Goal: Task Accomplishment & Management: Manage account settings

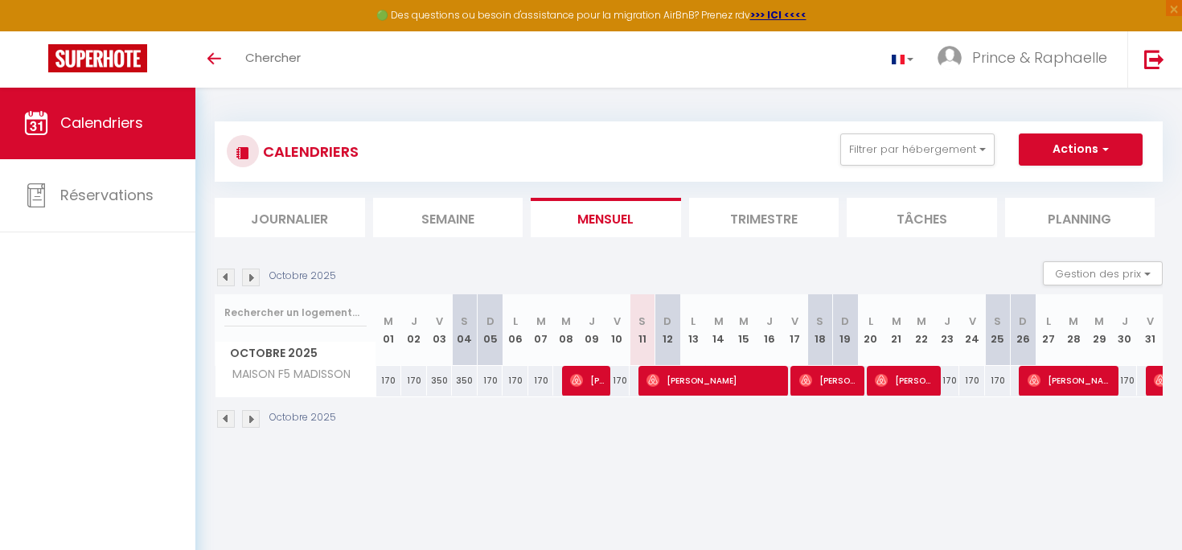
click at [581, 375] on img at bounding box center [576, 380] width 13 height 13
select select "OK"
select select "0"
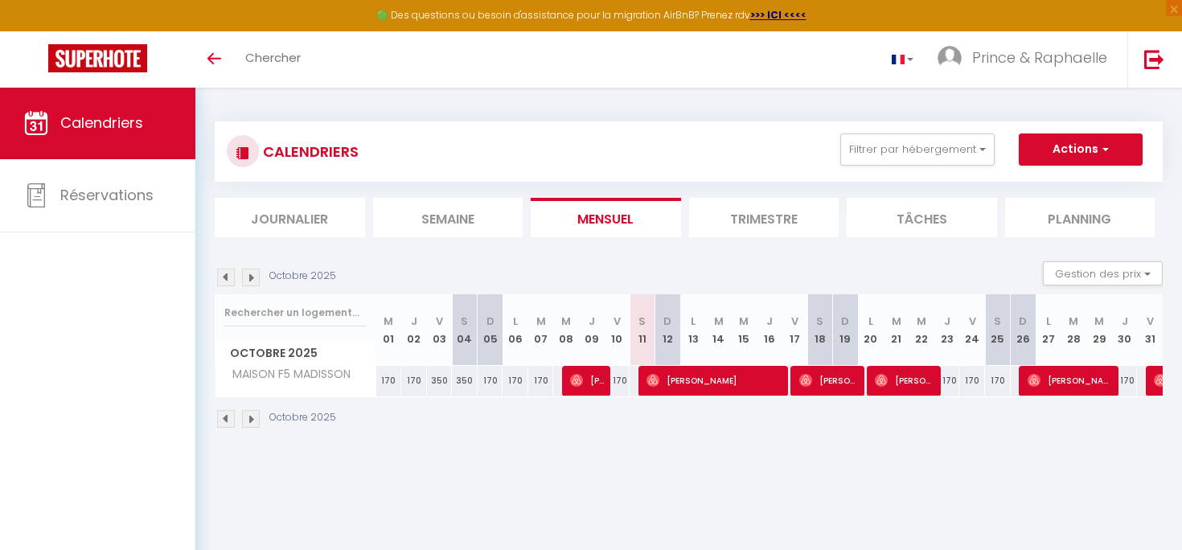
select select "1"
select select
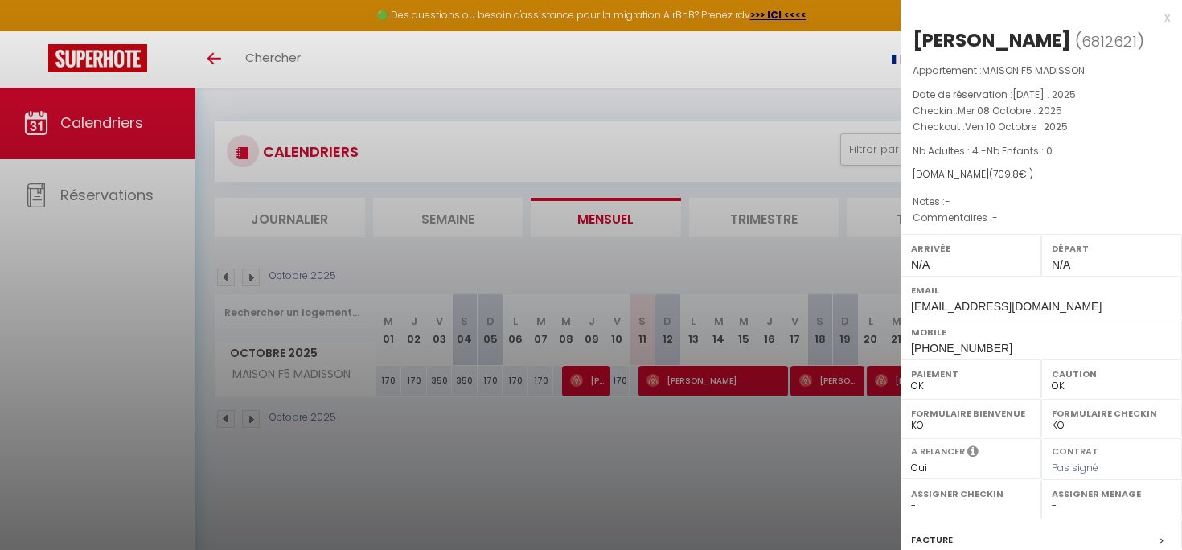
click at [941, 531] on label "Facture" at bounding box center [932, 539] width 42 height 17
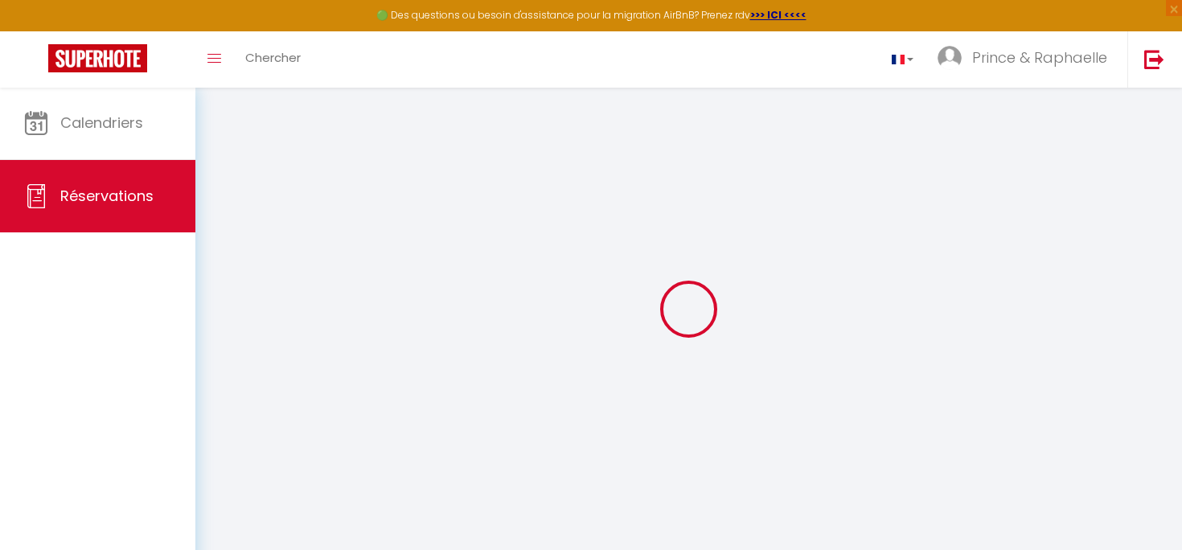
select select "cleaning"
select select "taxes"
select select
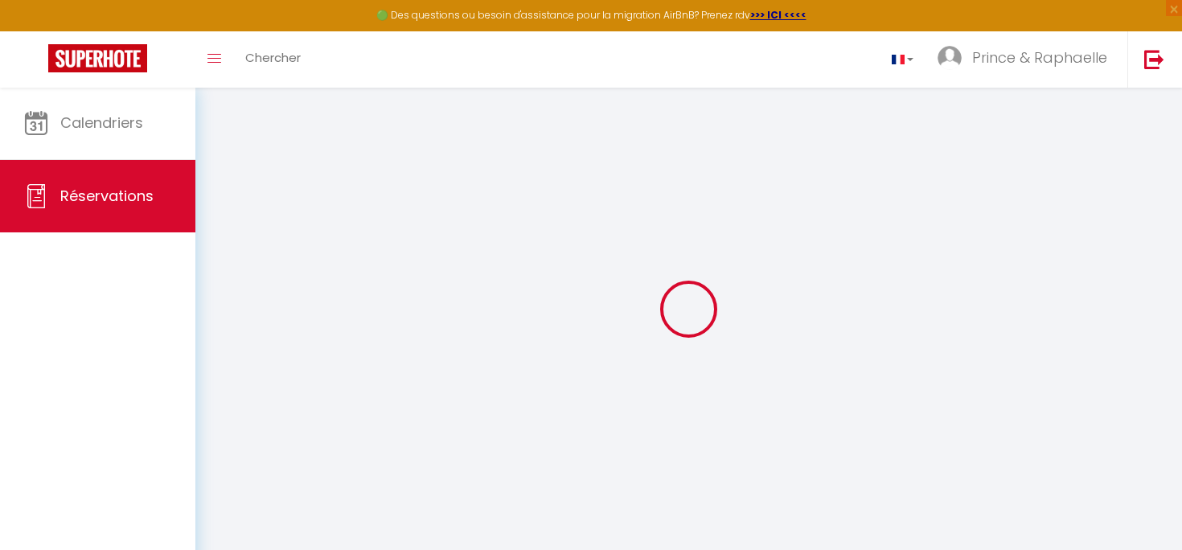
checkbox input "false"
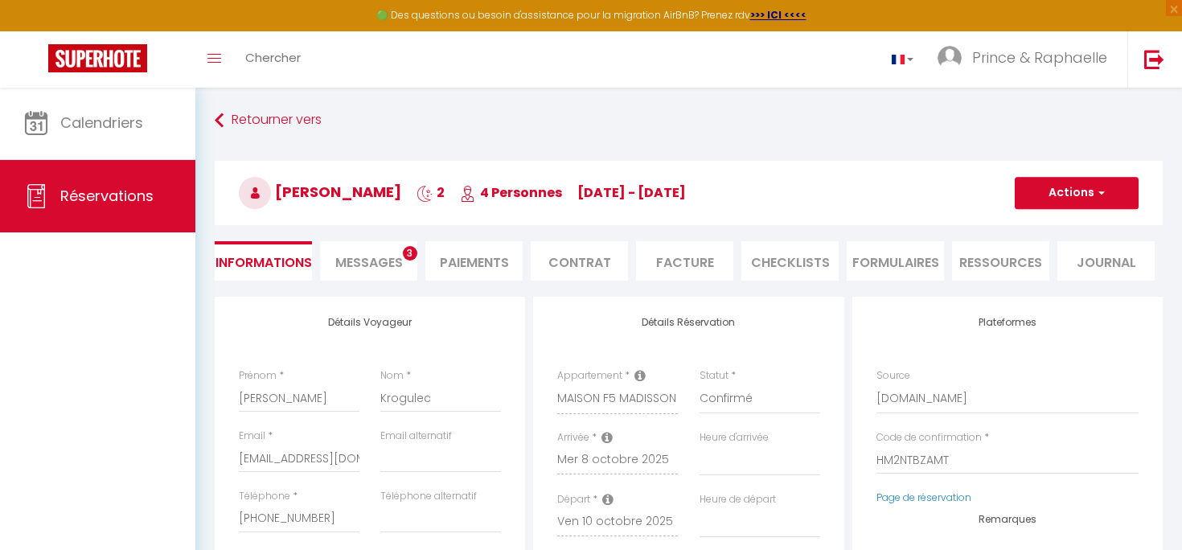
select select
checkbox input "false"
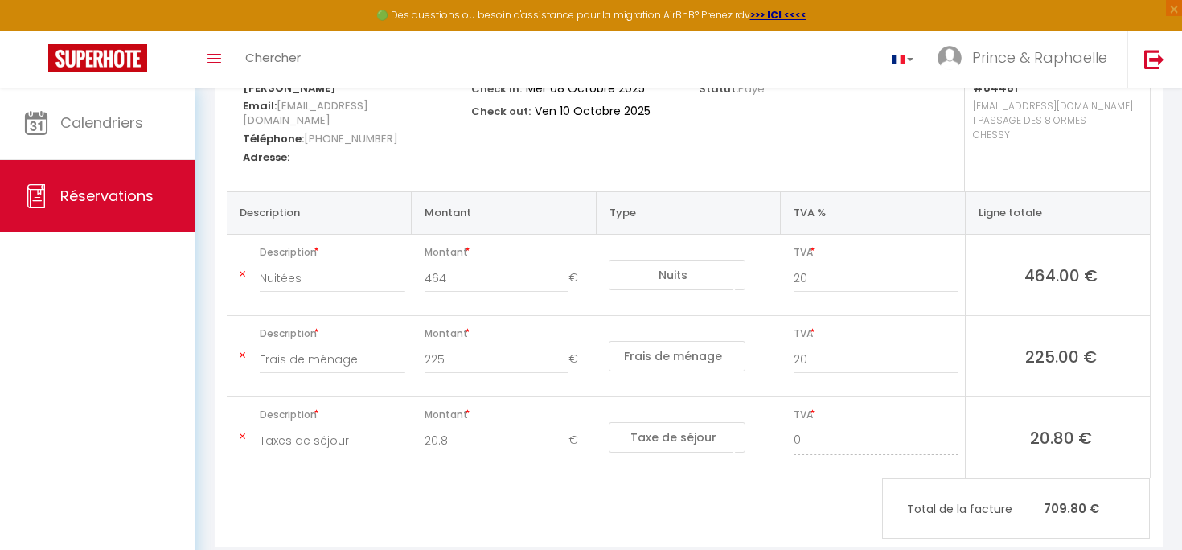
scroll to position [236, 0]
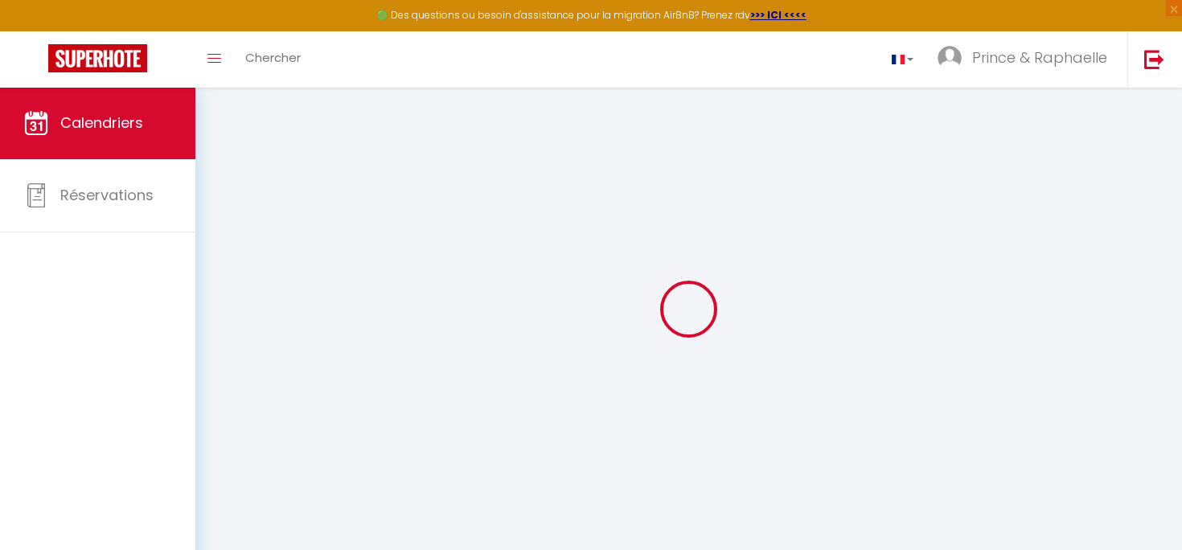
select select
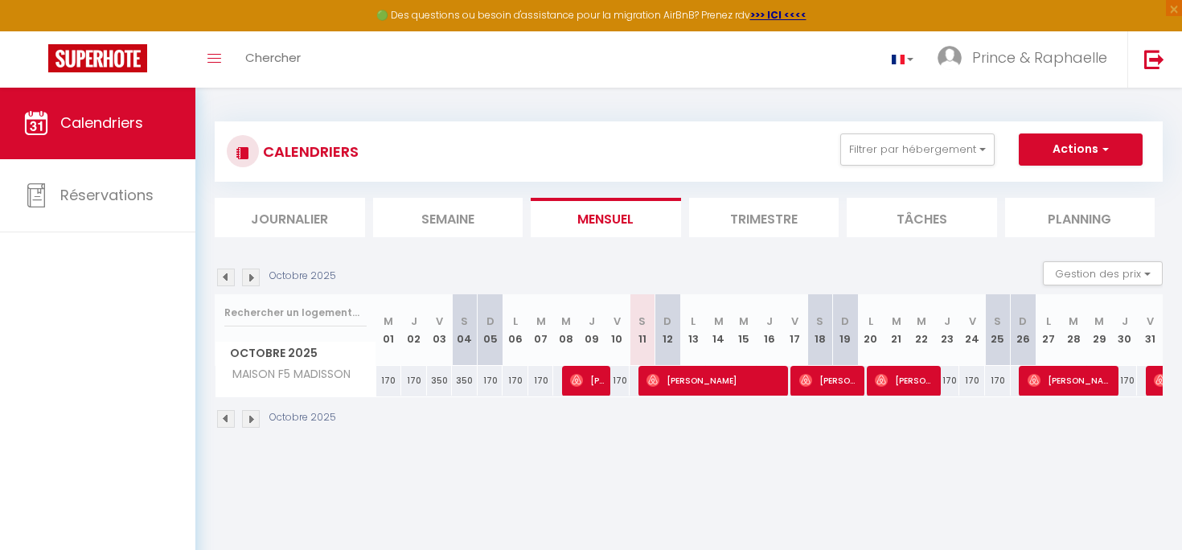
click at [662, 382] on span "[PERSON_NAME]" at bounding box center [714, 380] width 137 height 31
select select "OK"
select select "0"
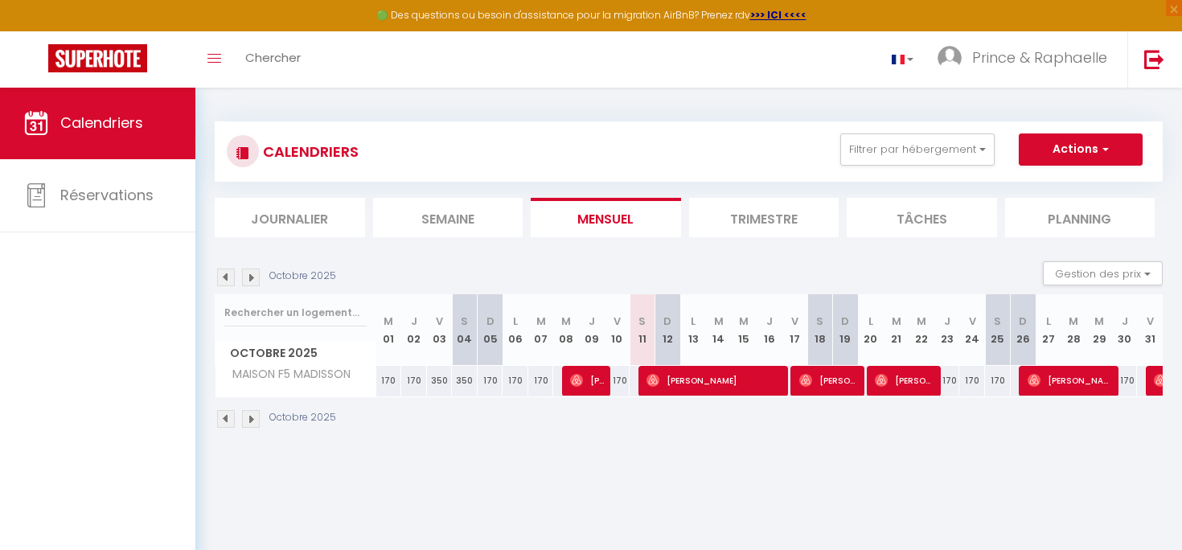
select select "1"
select select
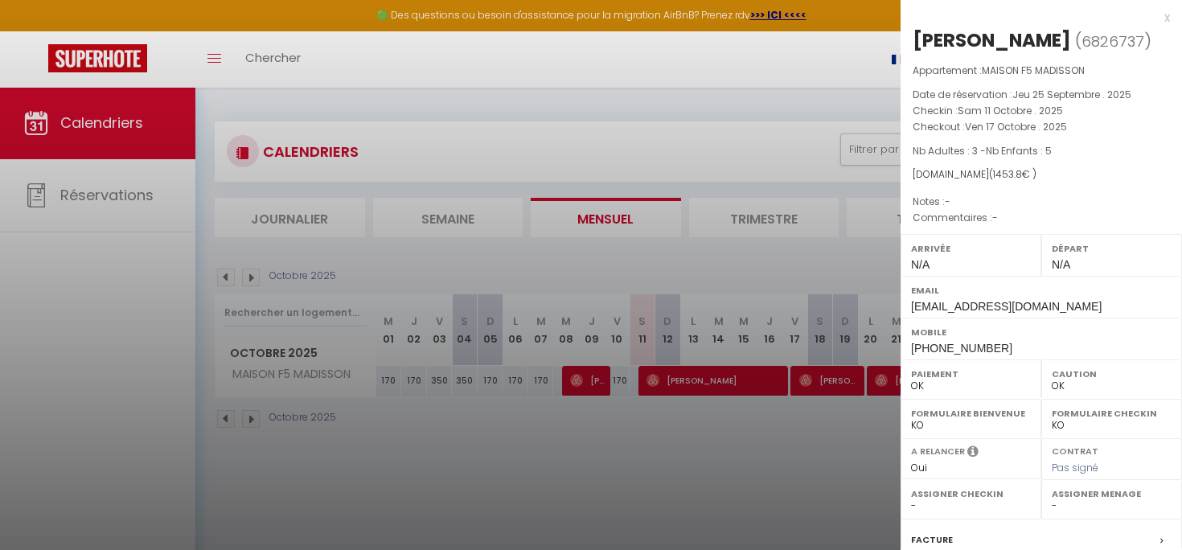
click at [960, 537] on div "Facture" at bounding box center [1041, 540] width 281 height 42
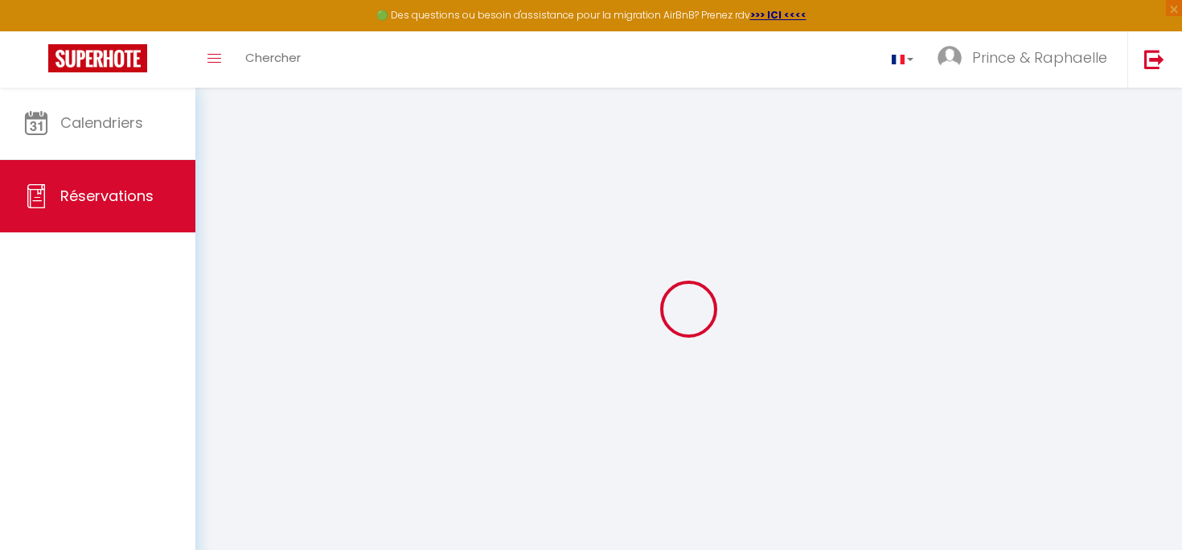
select select
checkbox input "false"
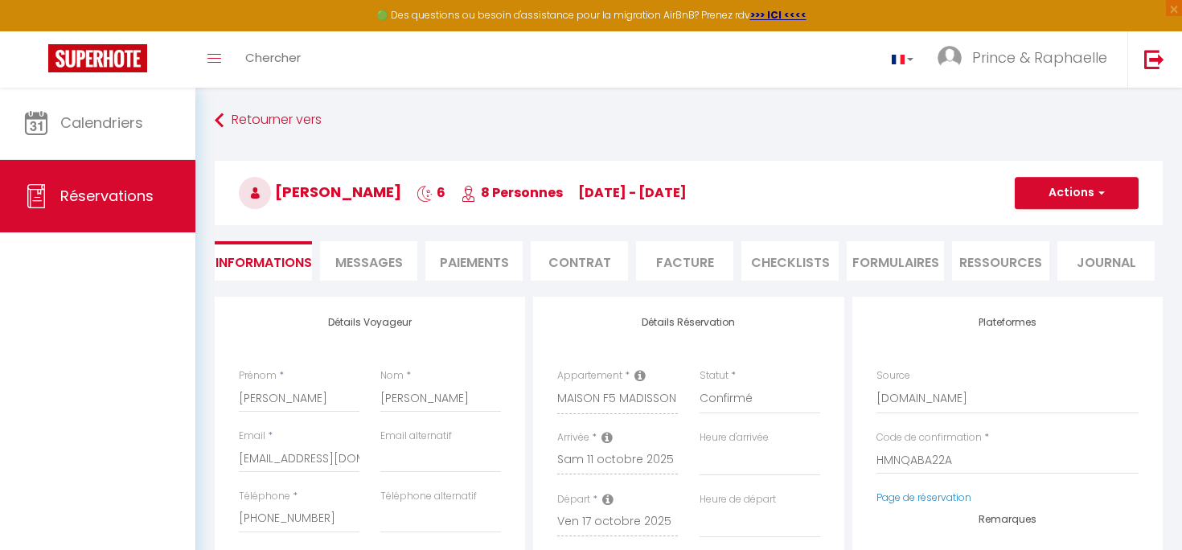
select select
checkbox input "false"
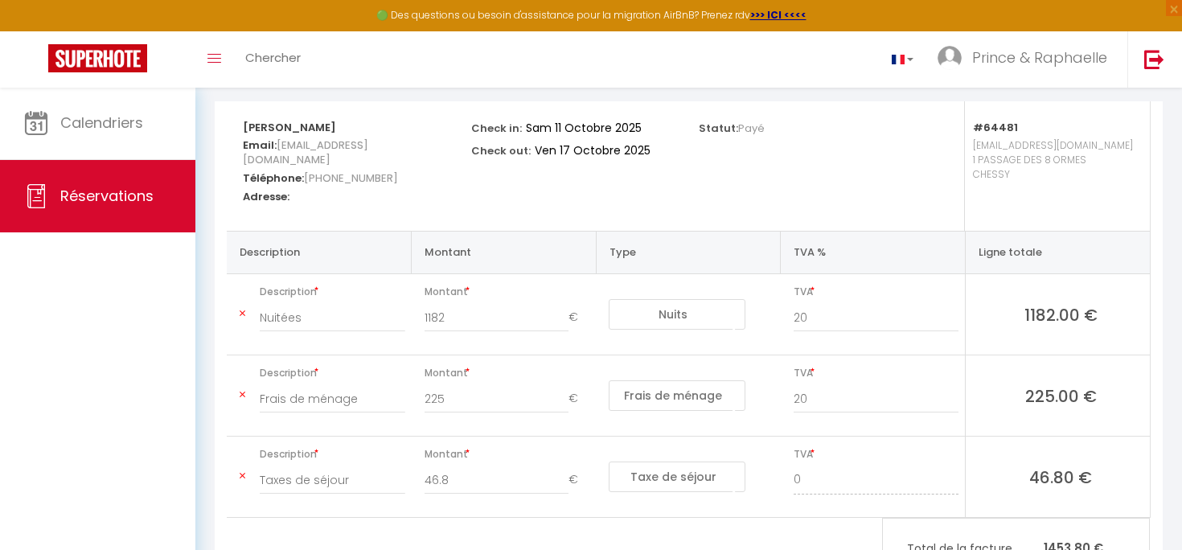
scroll to position [199, 0]
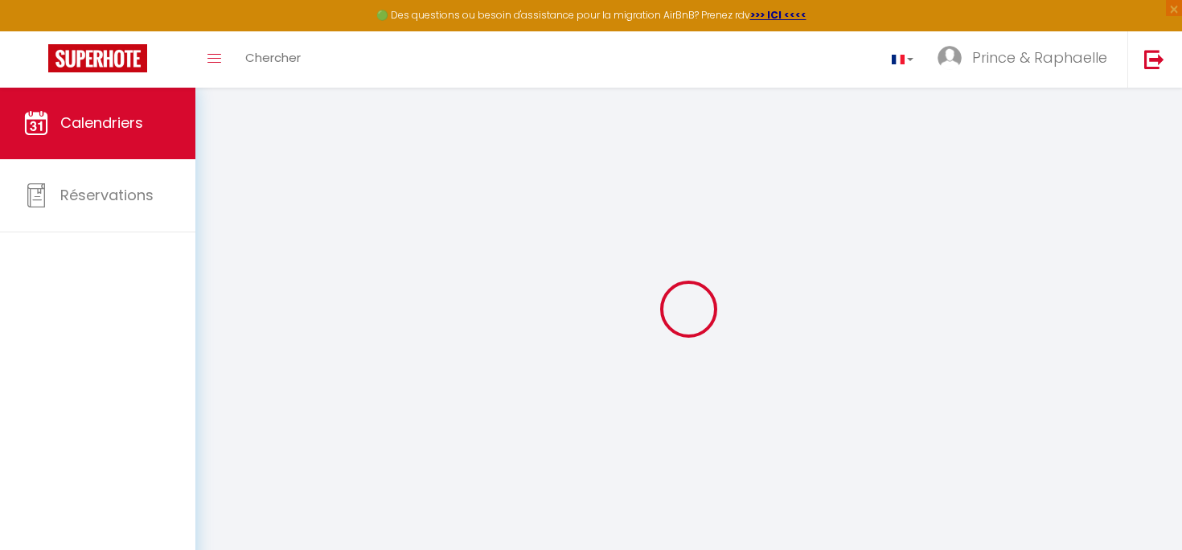
select select
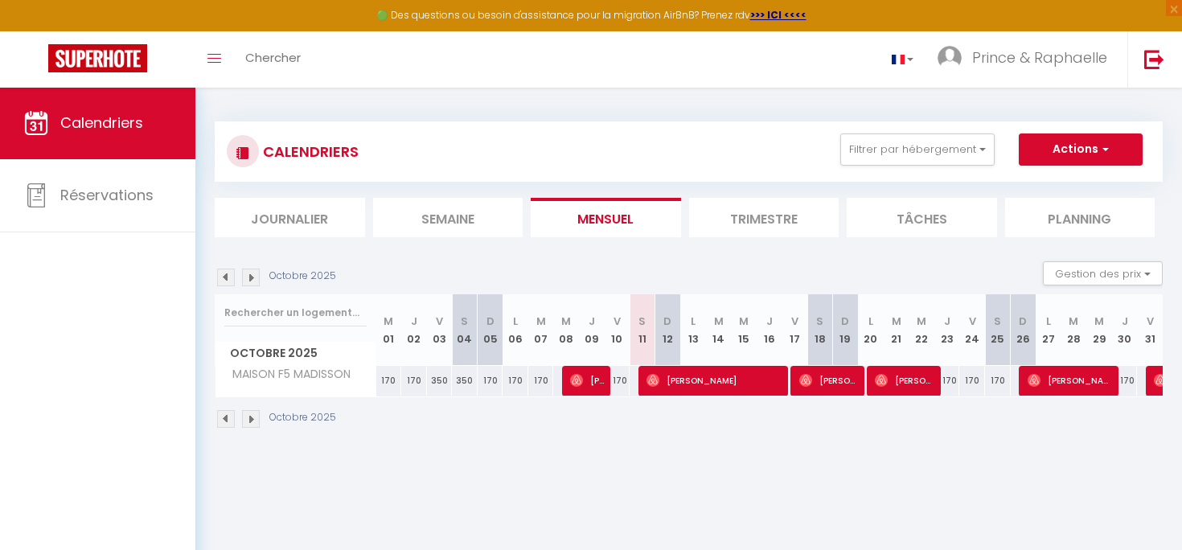
click at [839, 391] on span "[PERSON_NAME]" at bounding box center [829, 380] width 60 height 31
select select "OK"
select select "0"
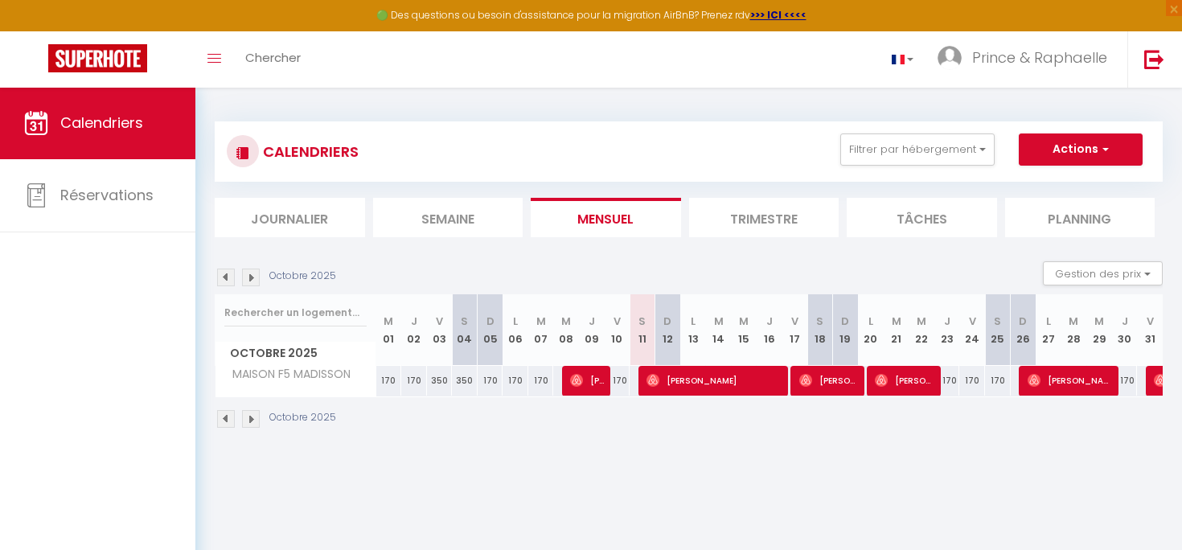
select select "1"
select select
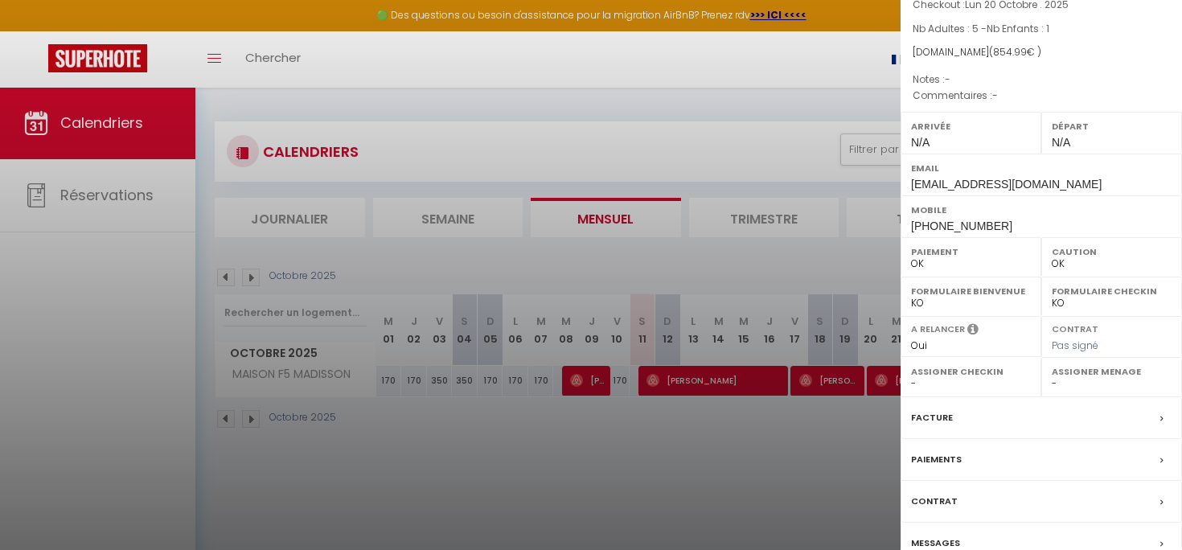
scroll to position [131, 0]
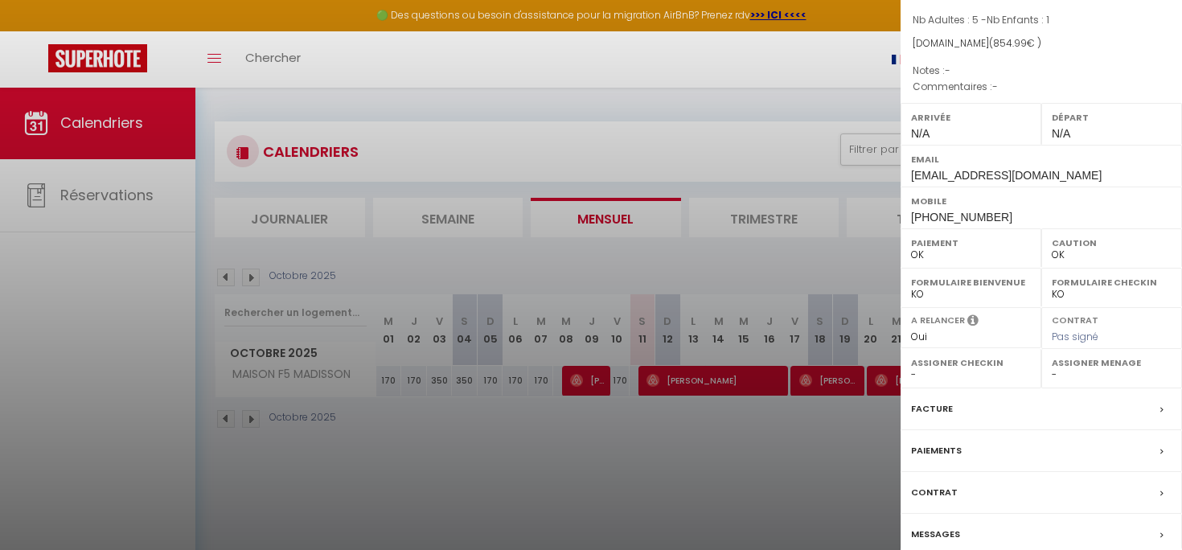
click at [1010, 423] on div "Facture" at bounding box center [1041, 409] width 281 height 42
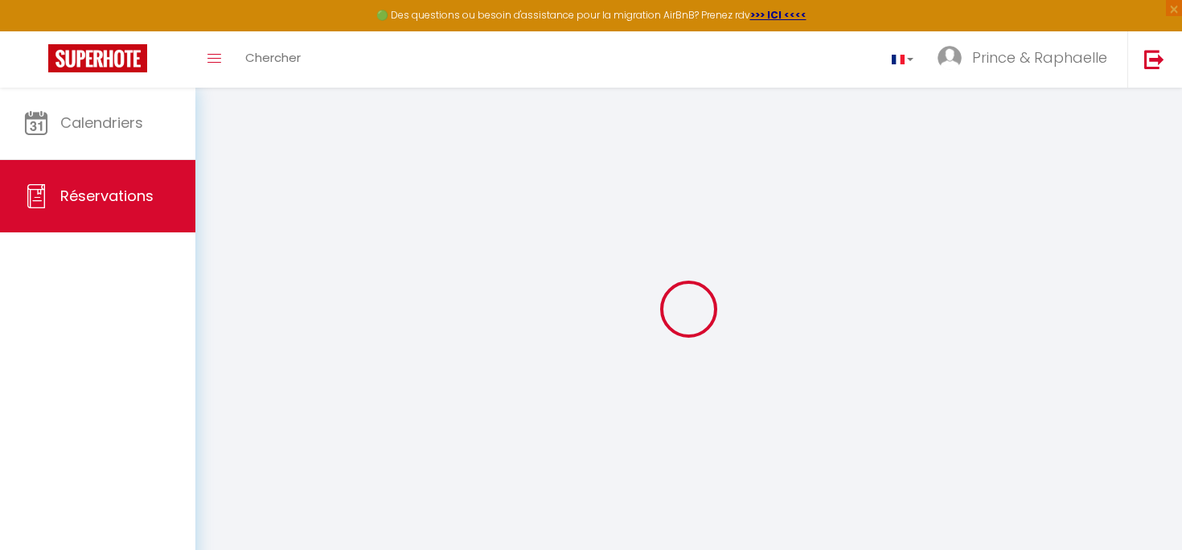
select select "cleaning"
select select "taxes"
select select
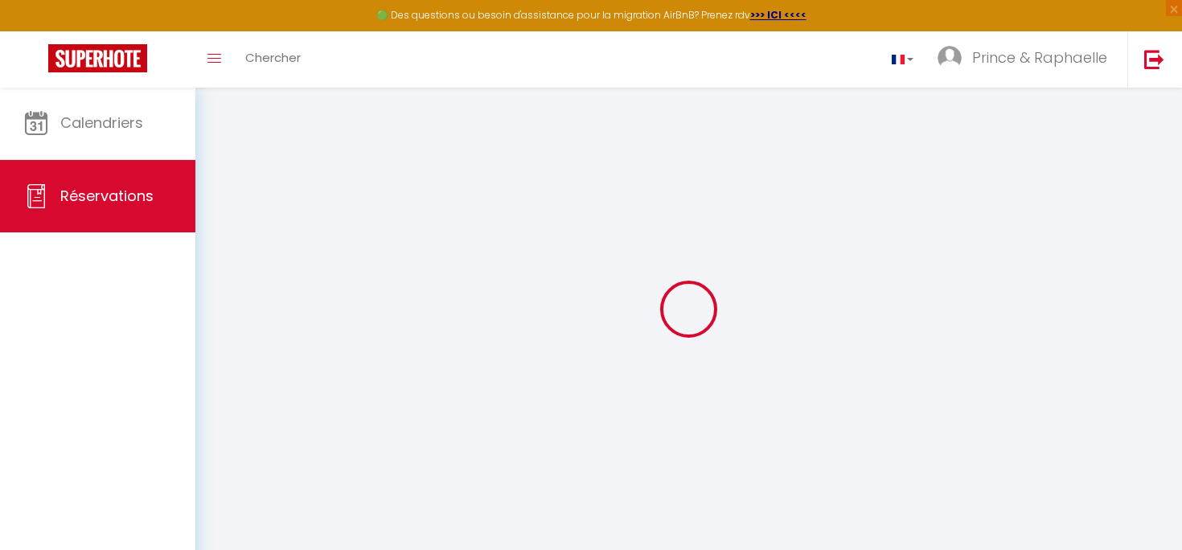
checkbox input "false"
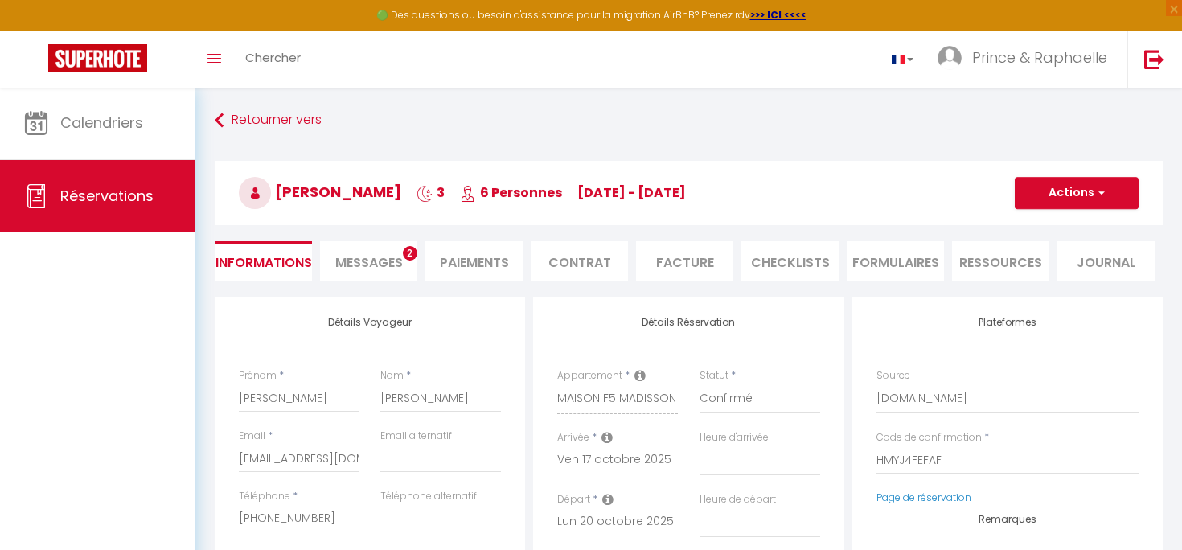
select select
checkbox input "false"
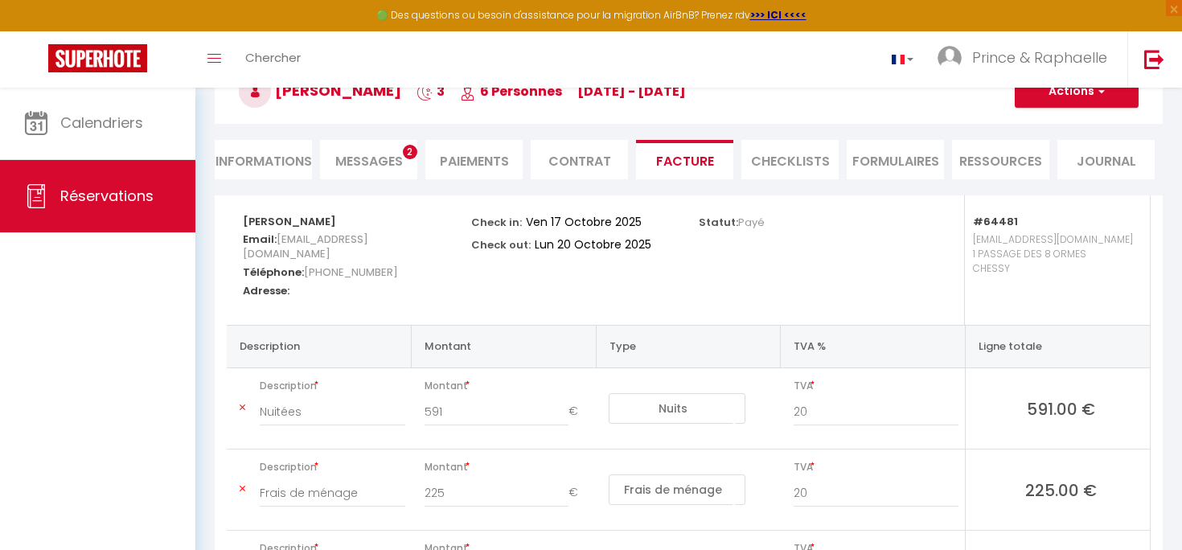
scroll to position [105, 0]
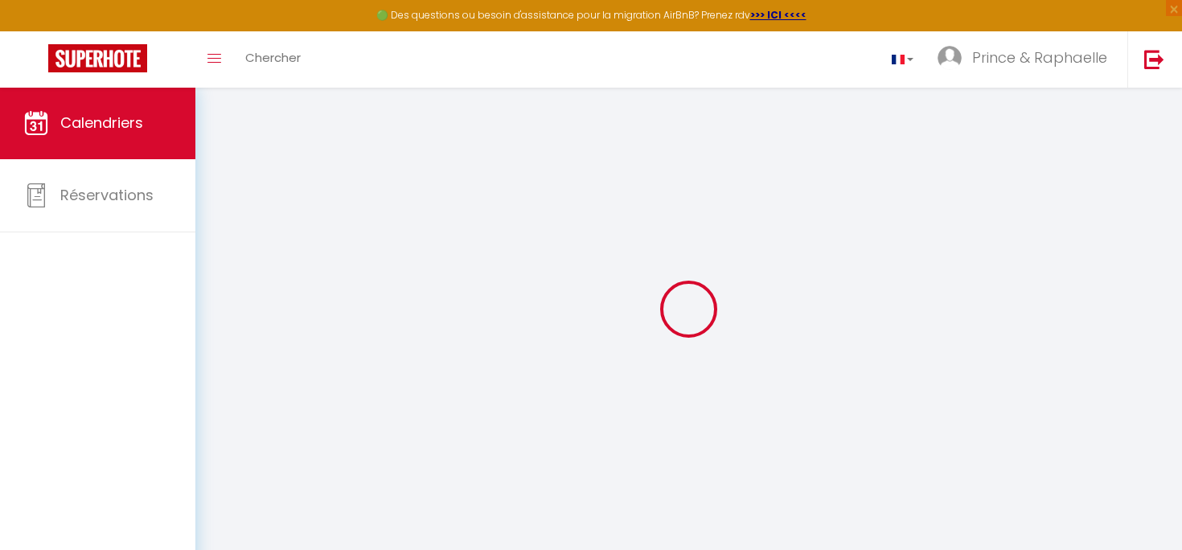
select select
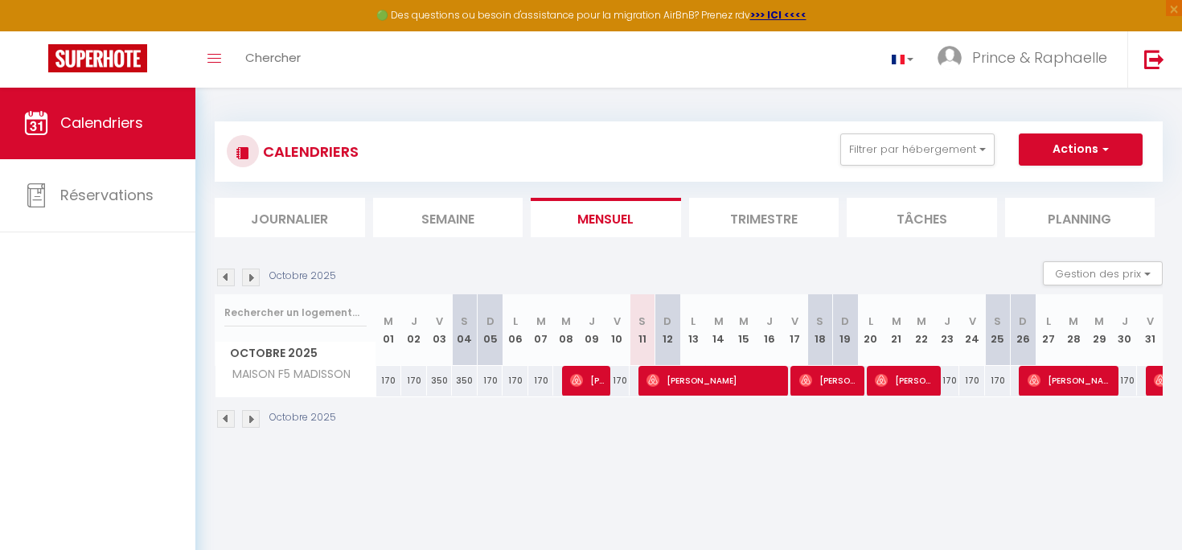
click at [917, 386] on span "[PERSON_NAME]" at bounding box center [905, 380] width 60 height 31
select select "OK"
select select "0"
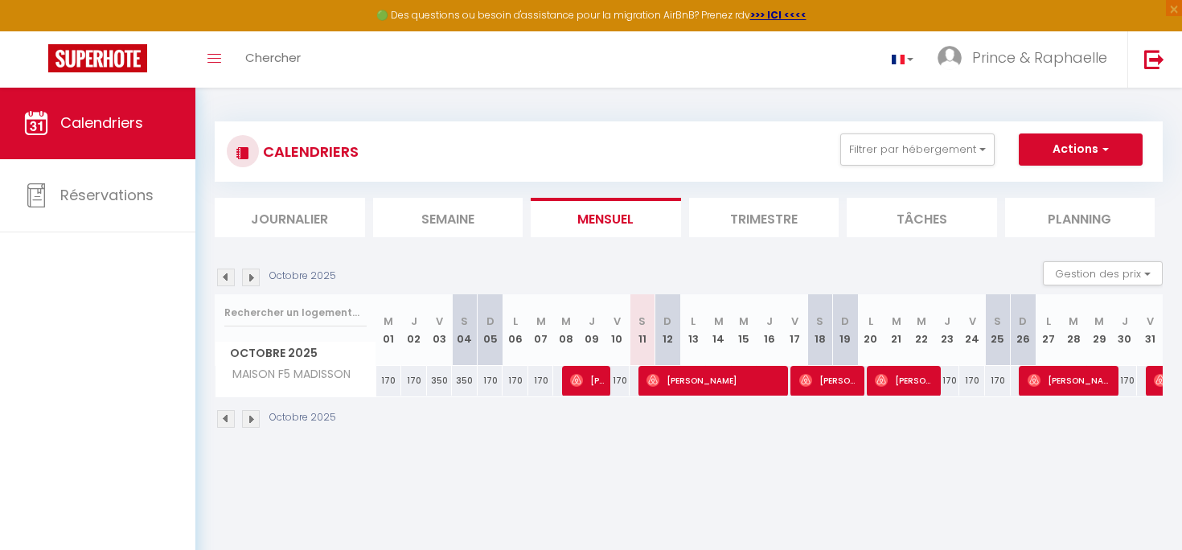
select select "1"
select select
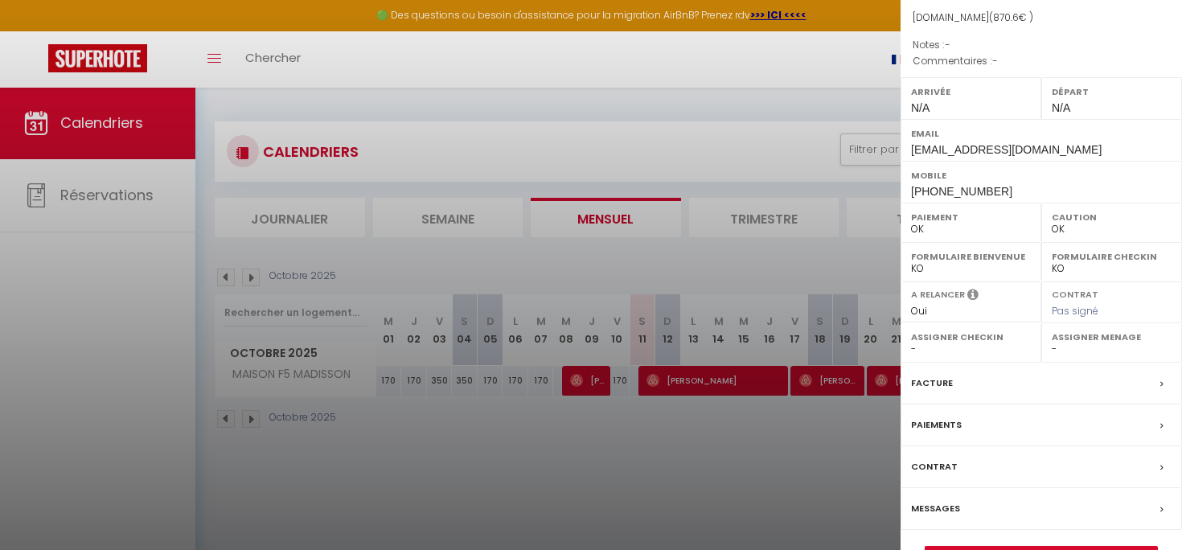
scroll to position [162, 0]
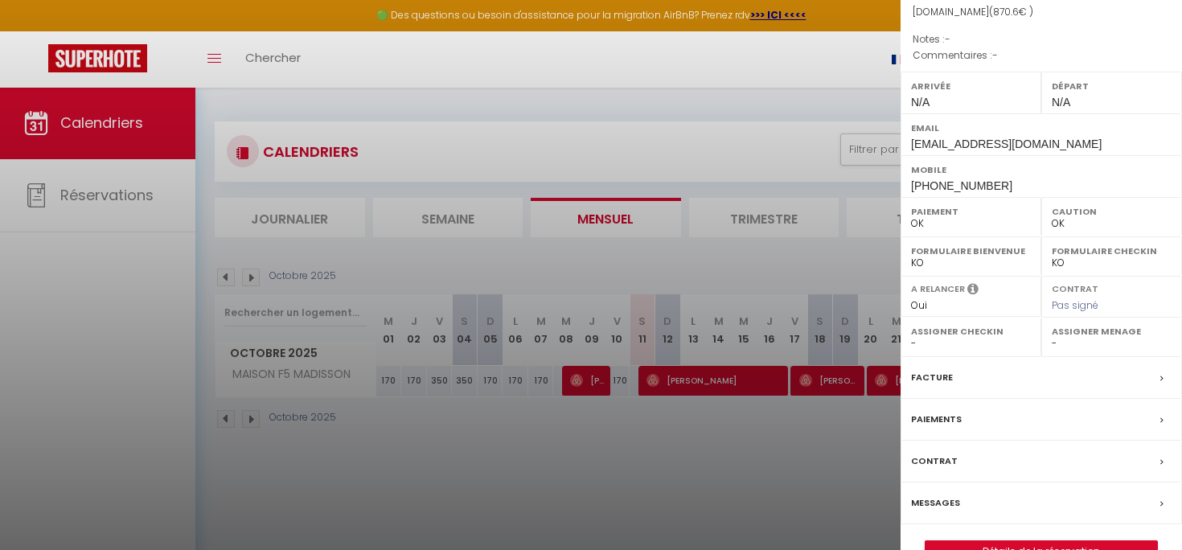
click at [976, 396] on div "Facture" at bounding box center [1041, 378] width 281 height 42
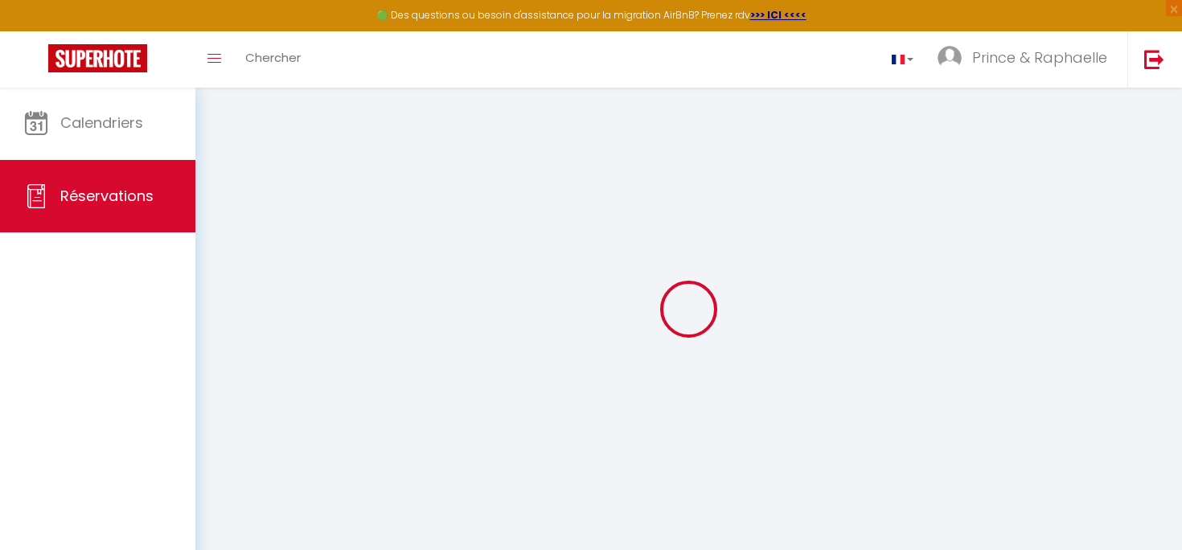
select select
checkbox input "false"
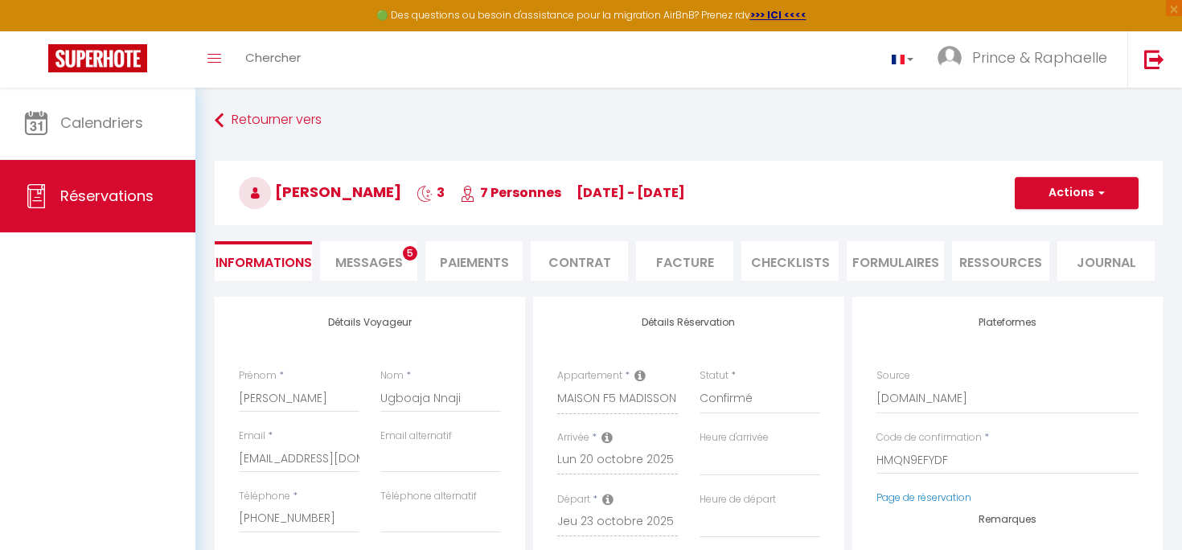
select select
checkbox input "false"
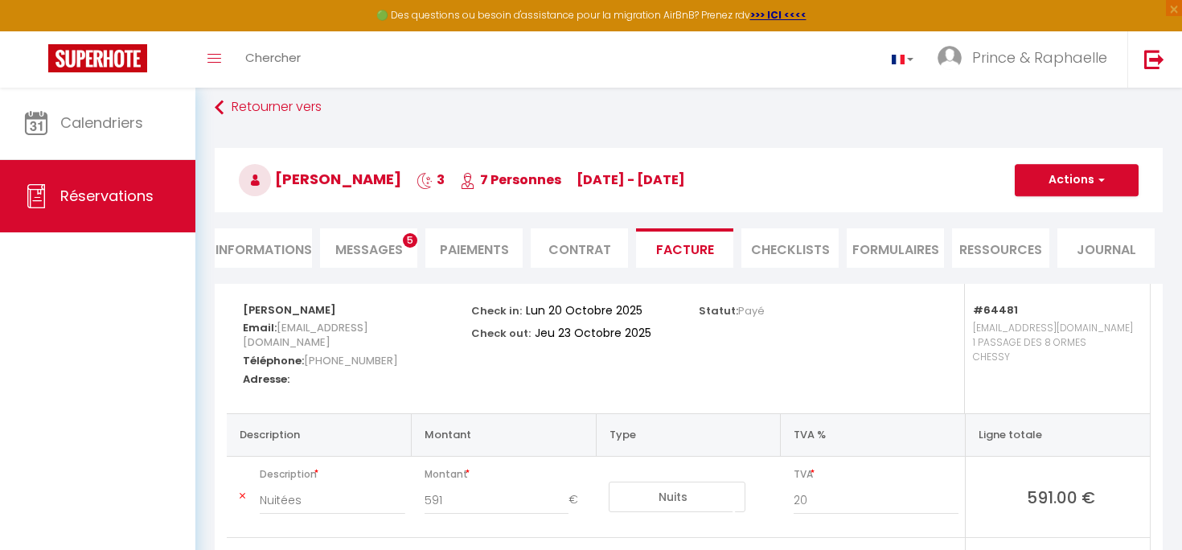
scroll to position [12, 0]
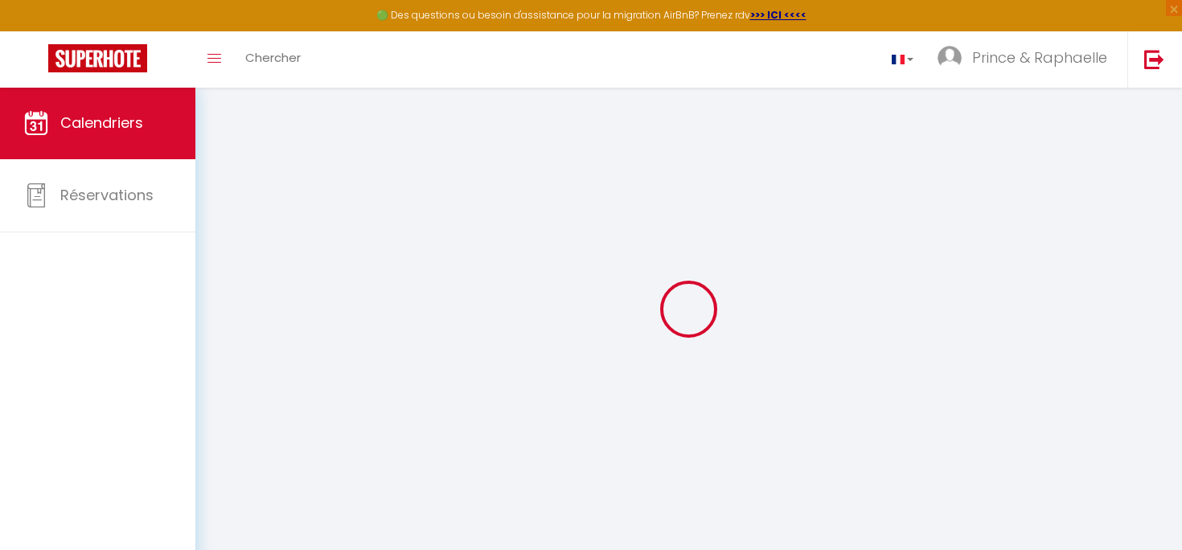
select select
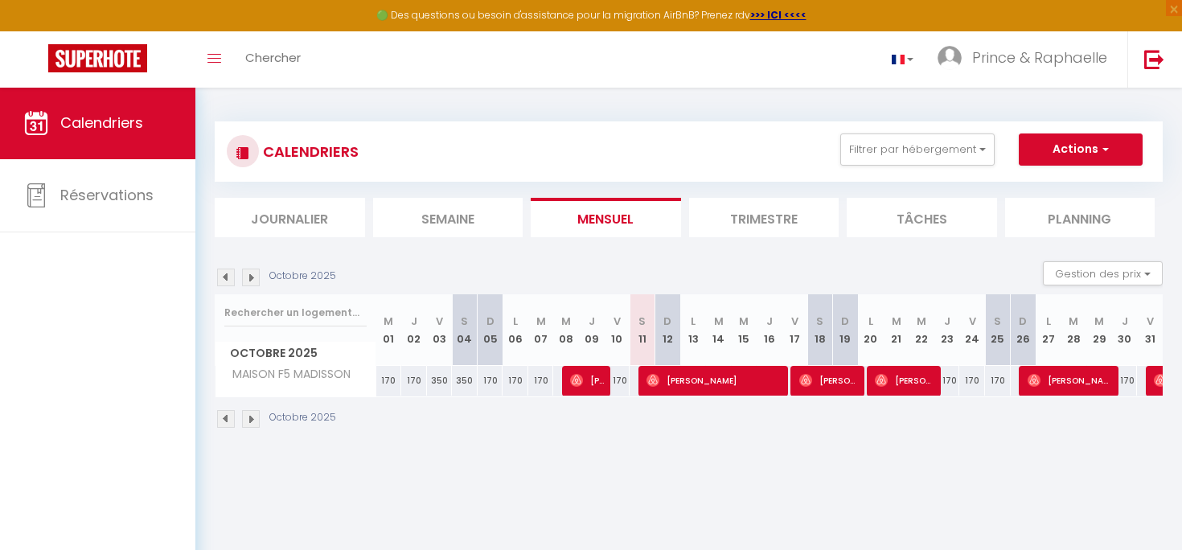
click at [828, 384] on span "[PERSON_NAME]" at bounding box center [829, 380] width 60 height 31
select select "OK"
select select "0"
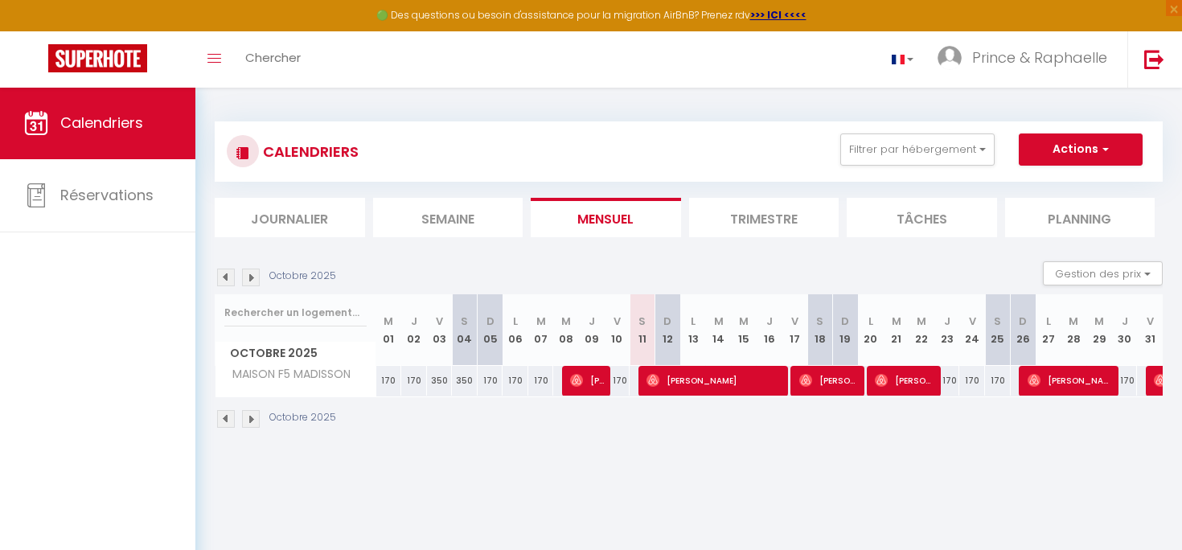
select select "1"
select select
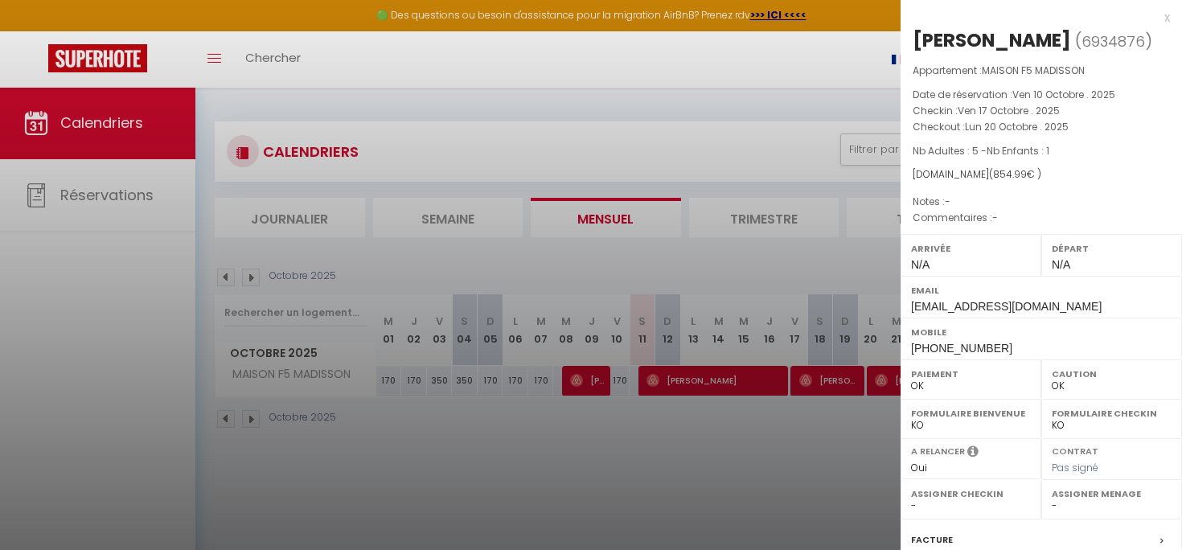
click at [769, 383] on div at bounding box center [591, 275] width 1182 height 550
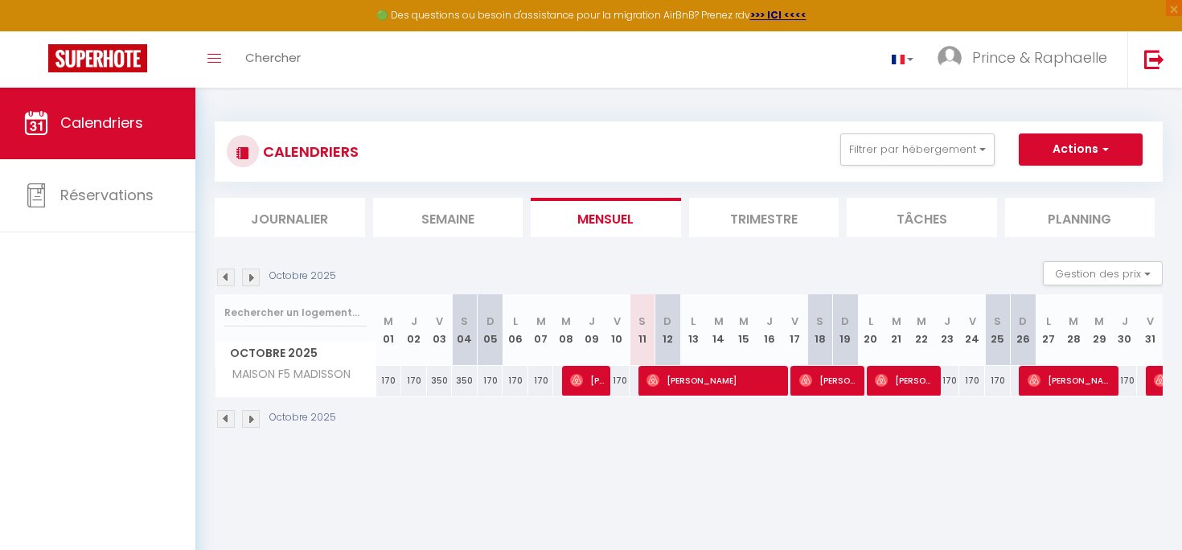
click at [769, 383] on span "[PERSON_NAME]" at bounding box center [714, 380] width 137 height 31
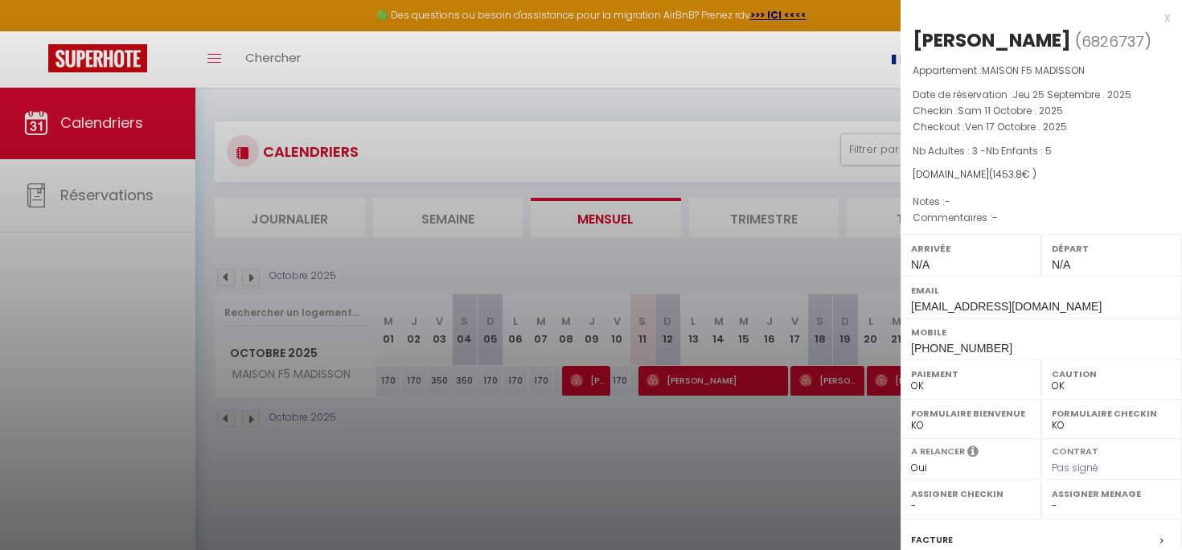
click at [667, 347] on div at bounding box center [591, 275] width 1182 height 550
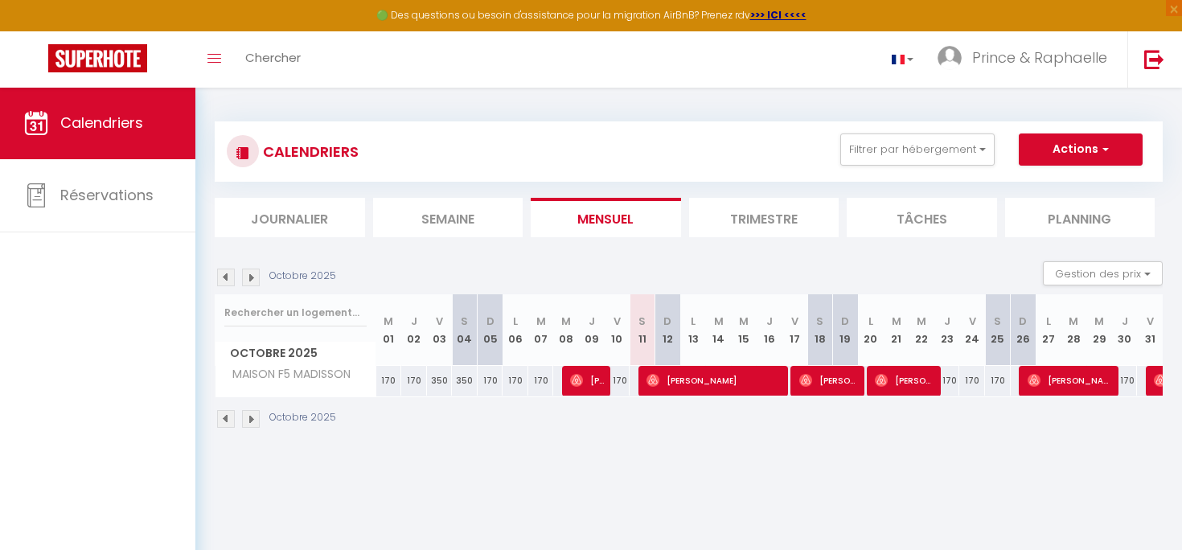
click at [577, 380] on img at bounding box center [576, 380] width 13 height 13
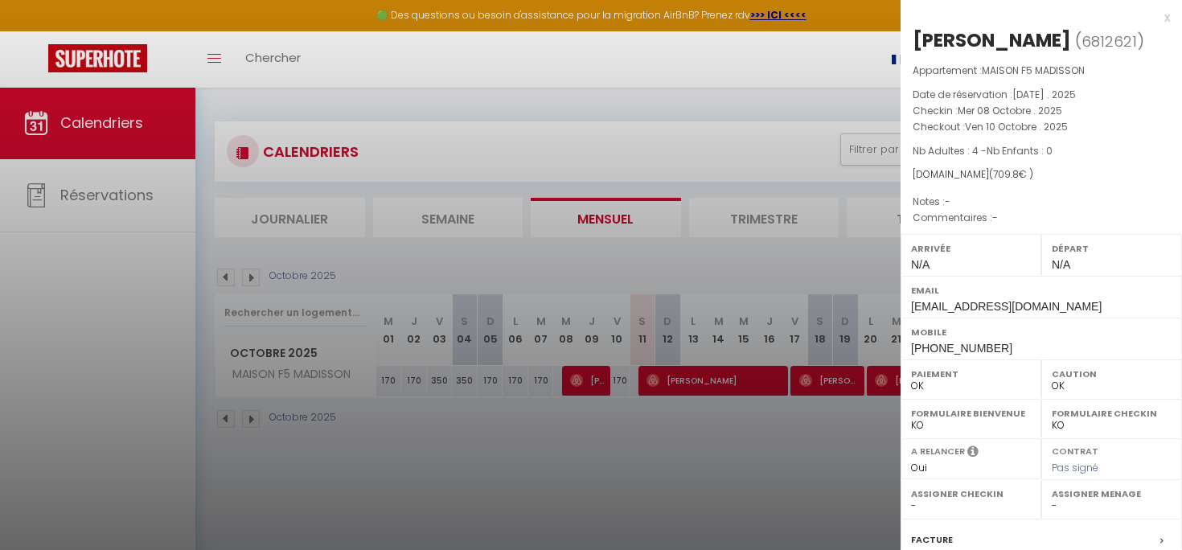
click at [952, 531] on div "Facture" at bounding box center [1041, 540] width 281 height 42
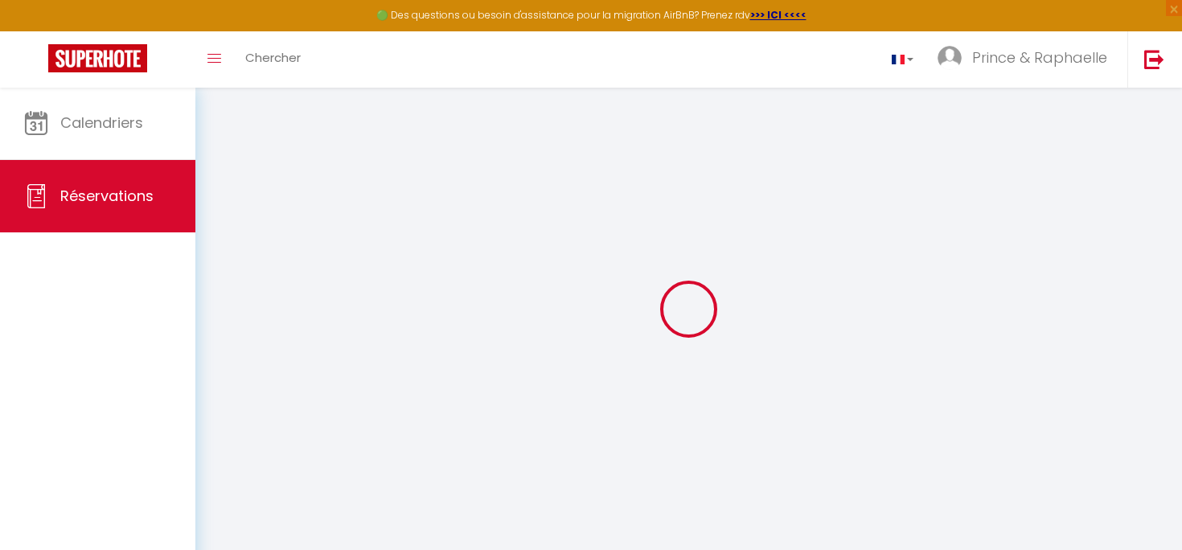
select select "cleaning"
select select "taxes"
select select
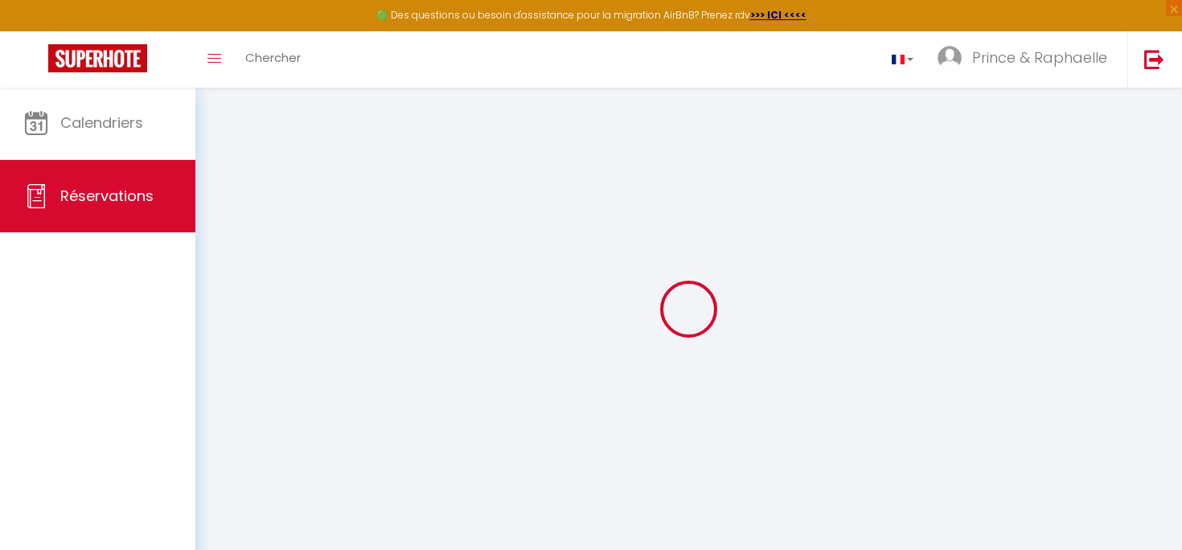
checkbox input "false"
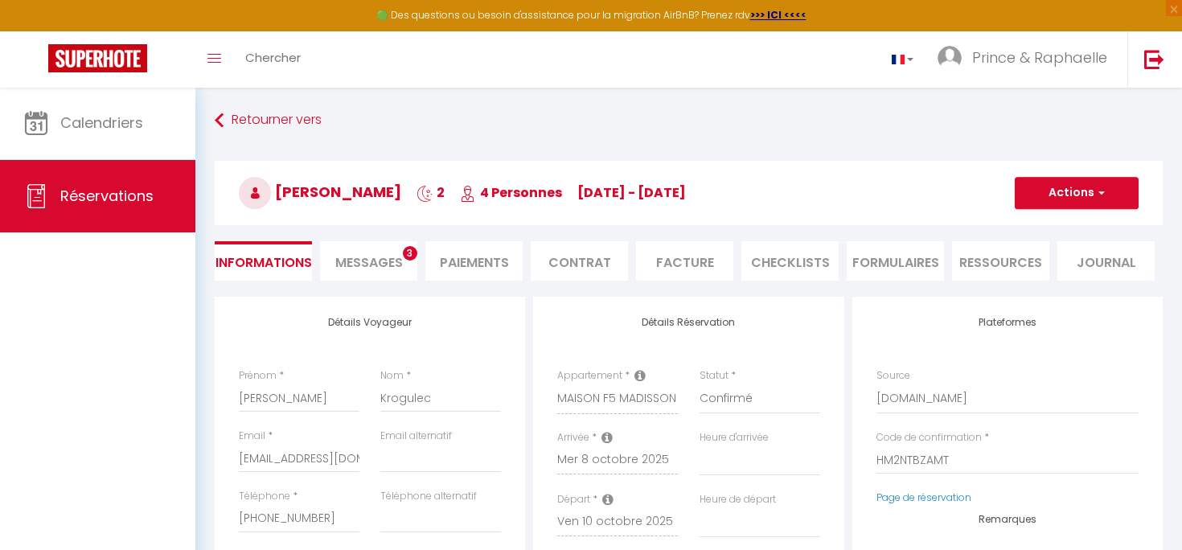
select select
checkbox input "false"
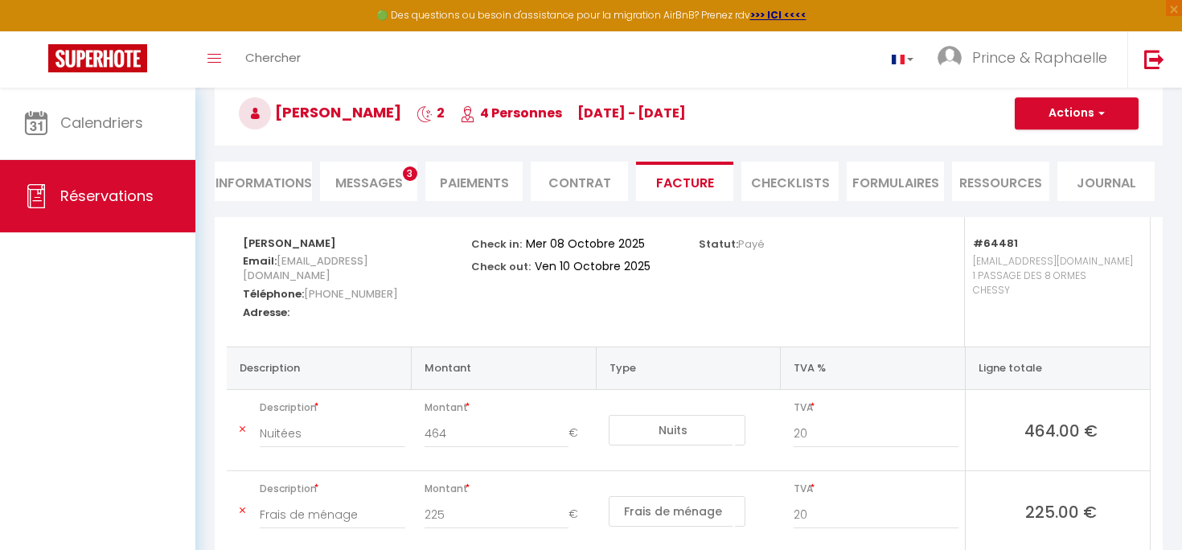
scroll to position [78, 0]
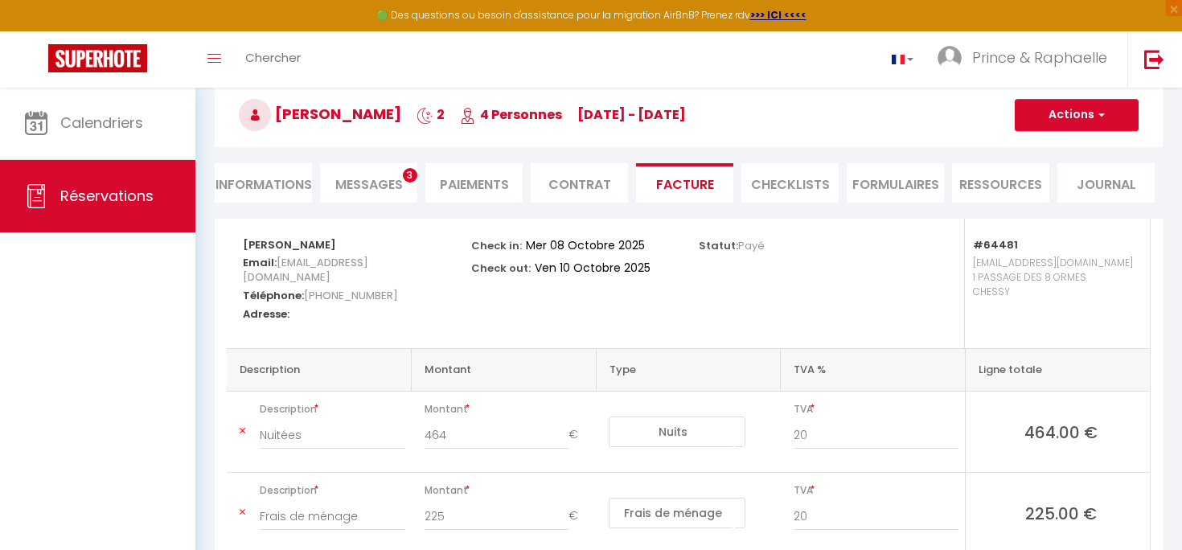
click at [386, 188] on span "Messages" at bounding box center [369, 184] width 68 height 18
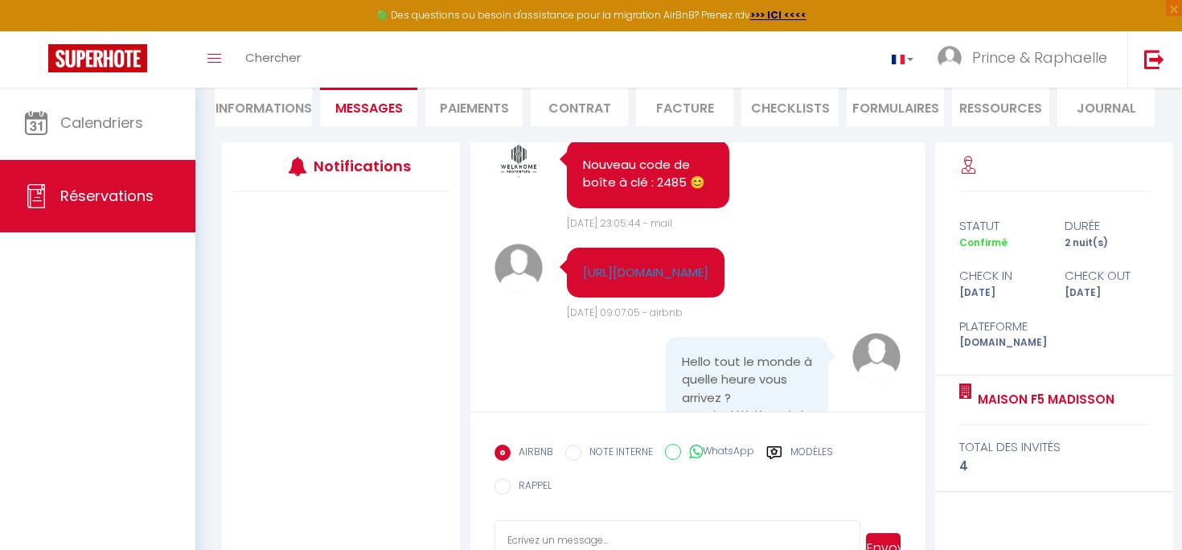
scroll to position [1582, 0]
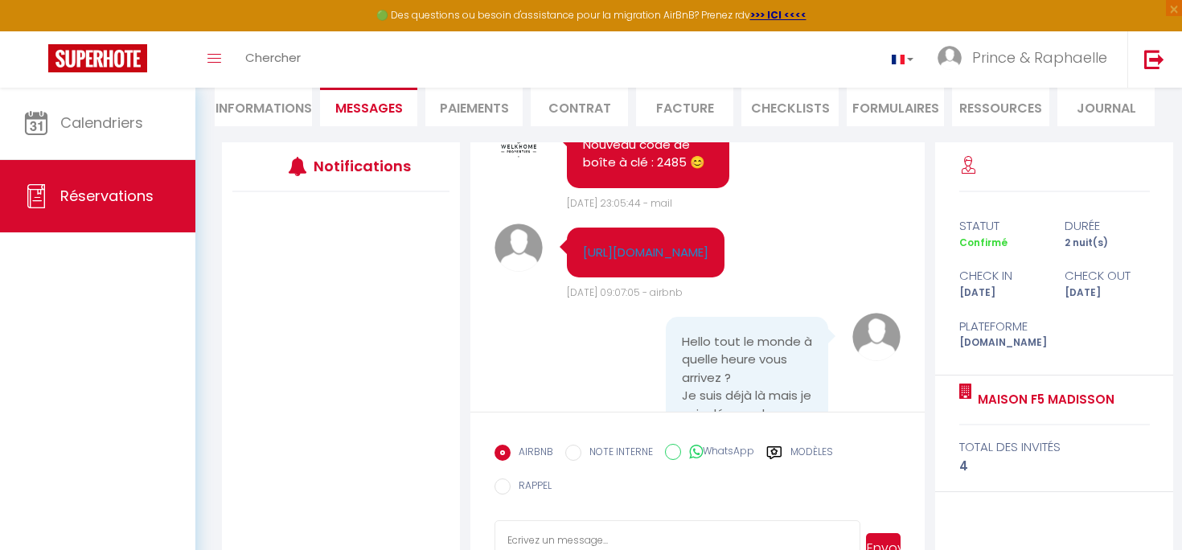
click at [129, 202] on span "Réservations" at bounding box center [106, 196] width 93 height 20
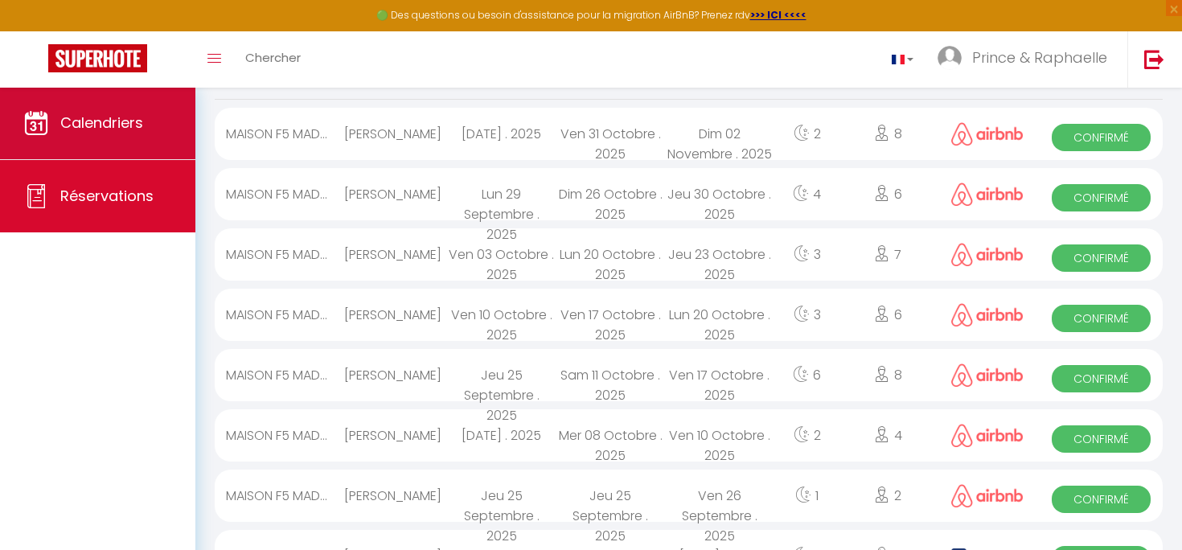
click at [121, 129] on span "Calendriers" at bounding box center [101, 123] width 83 height 20
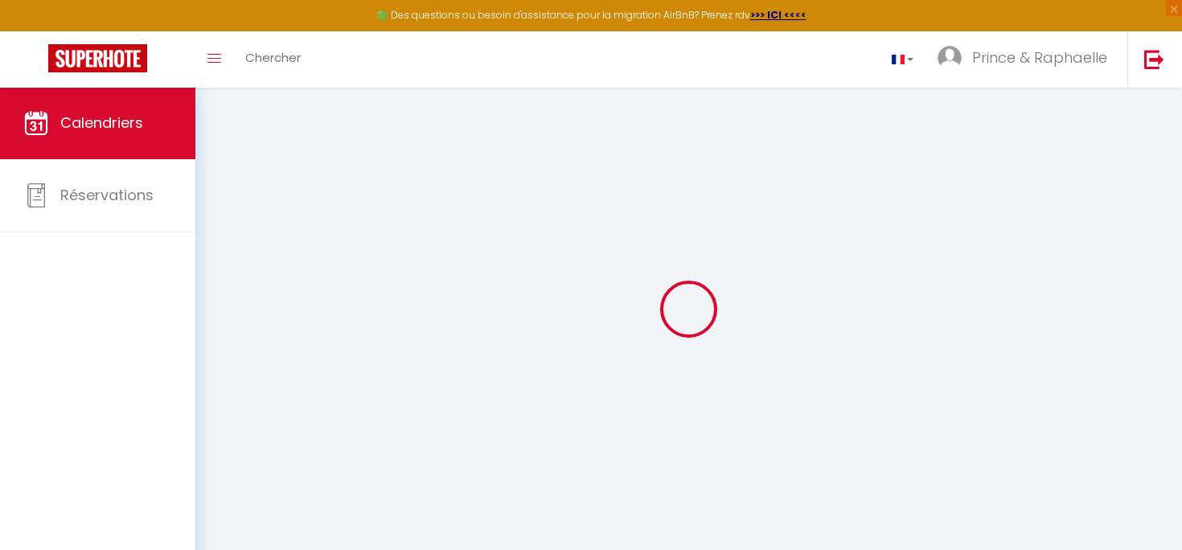
select select
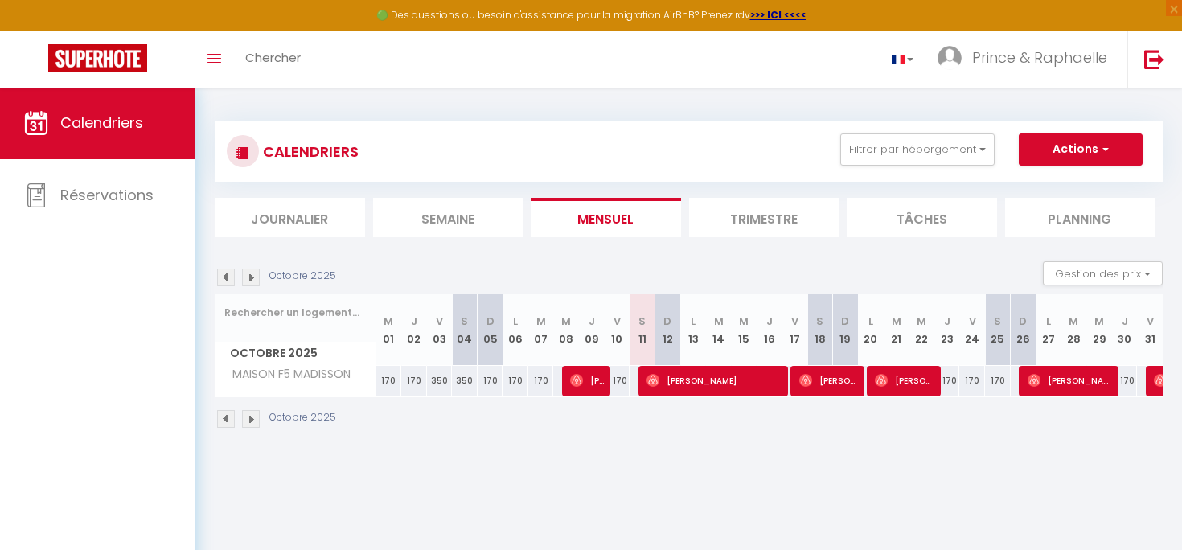
click at [833, 385] on span "[PERSON_NAME]" at bounding box center [829, 380] width 60 height 31
select select "OK"
select select "0"
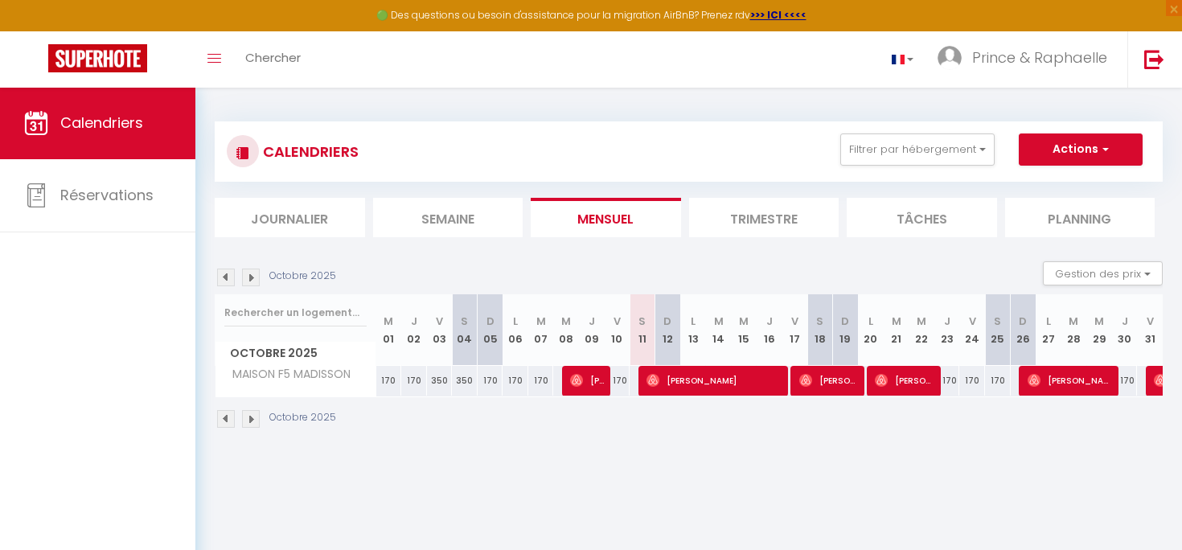
select select "1"
select select
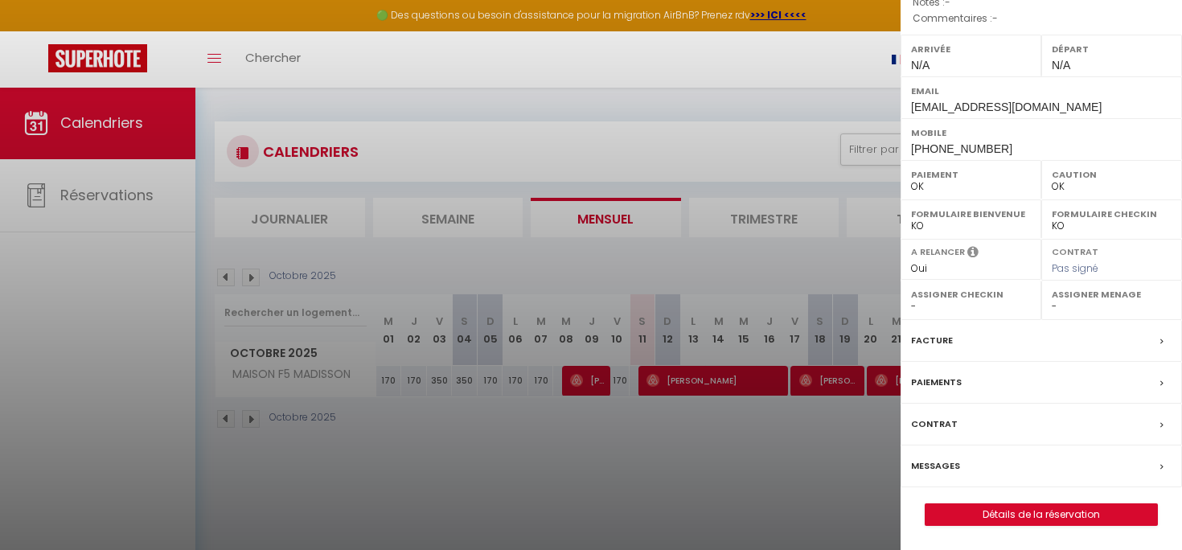
scroll to position [220, 0]
click at [965, 339] on div "Facture" at bounding box center [1041, 341] width 281 height 42
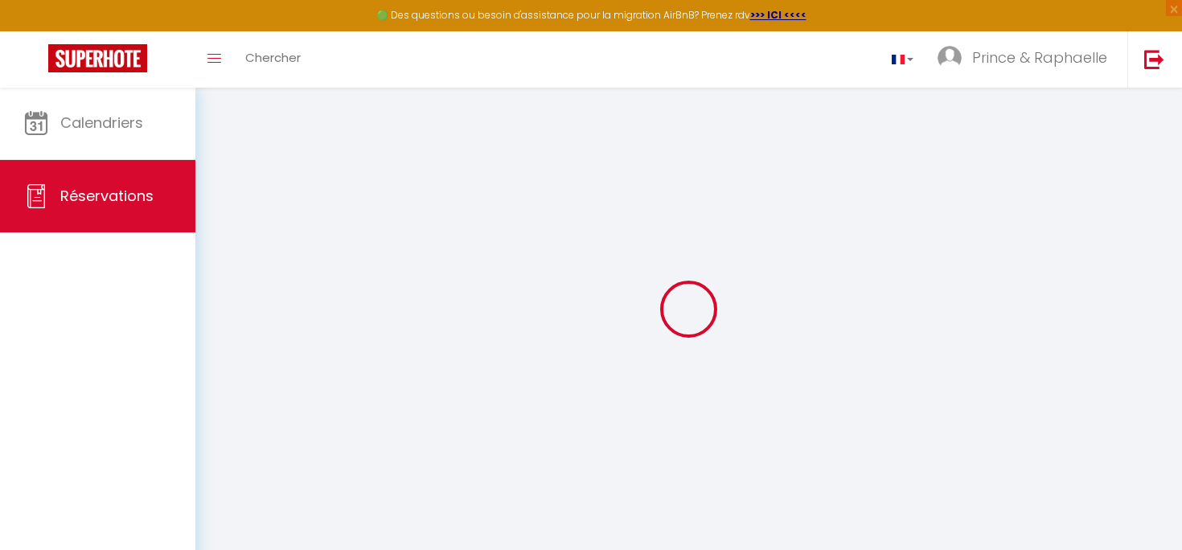
select select
checkbox input "false"
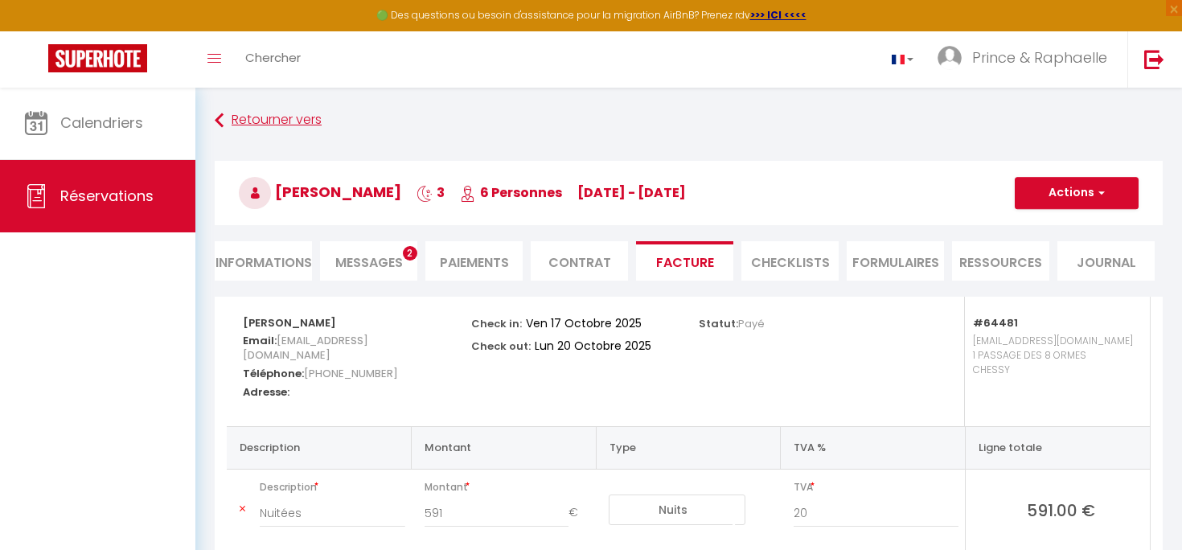
click at [252, 119] on link "Retourner vers" at bounding box center [689, 120] width 948 height 29
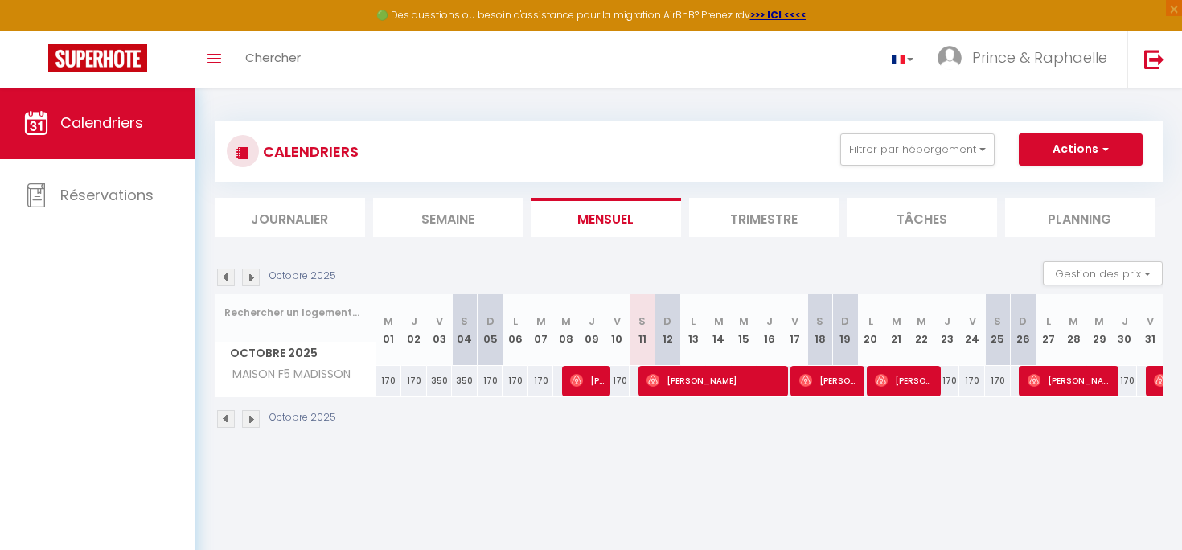
click at [909, 379] on span "[PERSON_NAME]" at bounding box center [905, 380] width 60 height 31
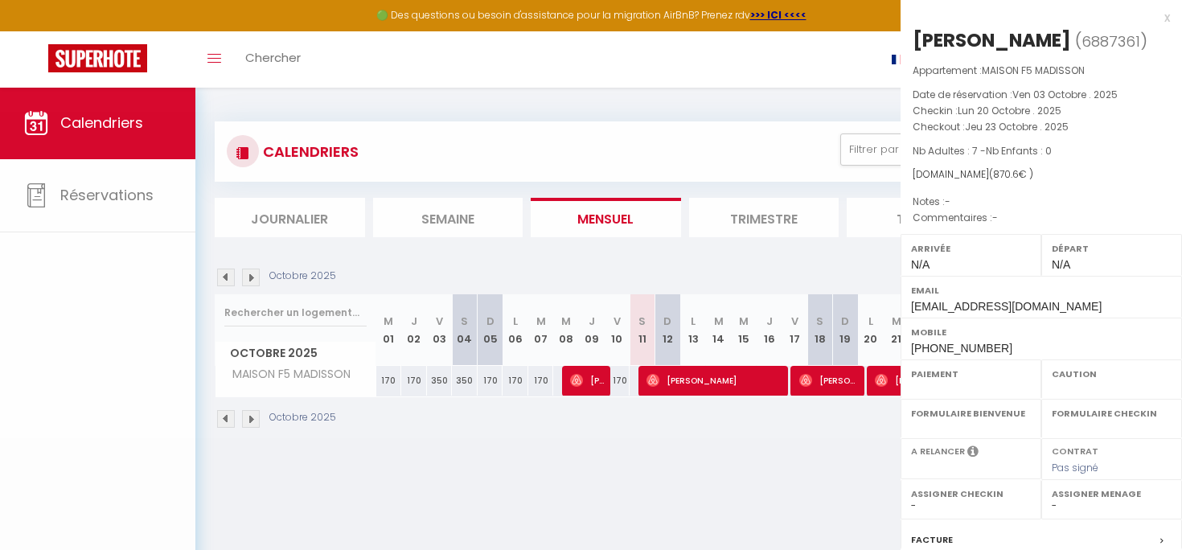
select select "OK"
select select "0"
select select "1"
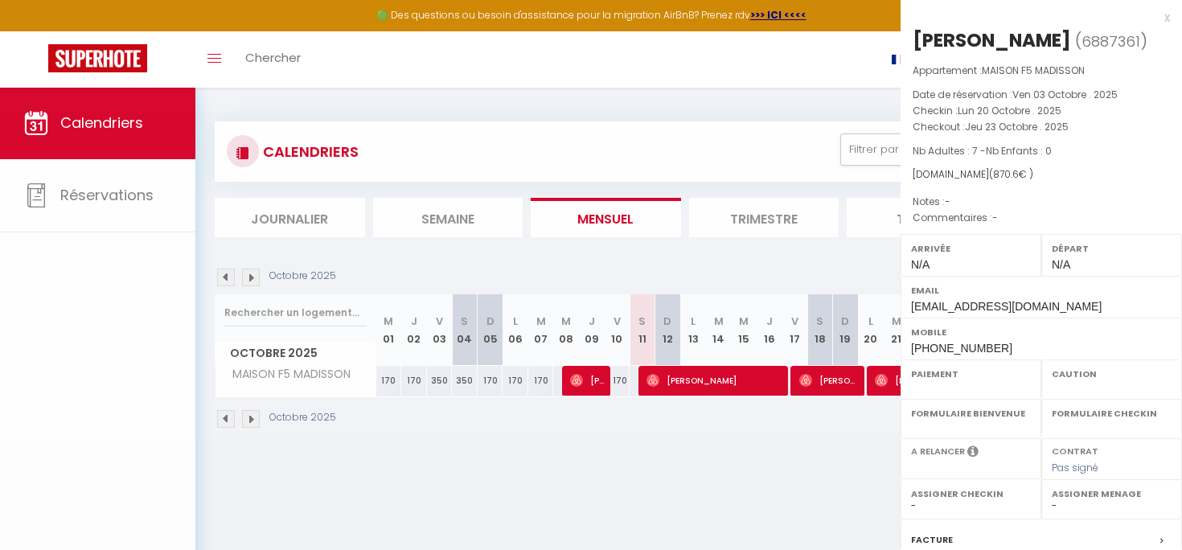
select select
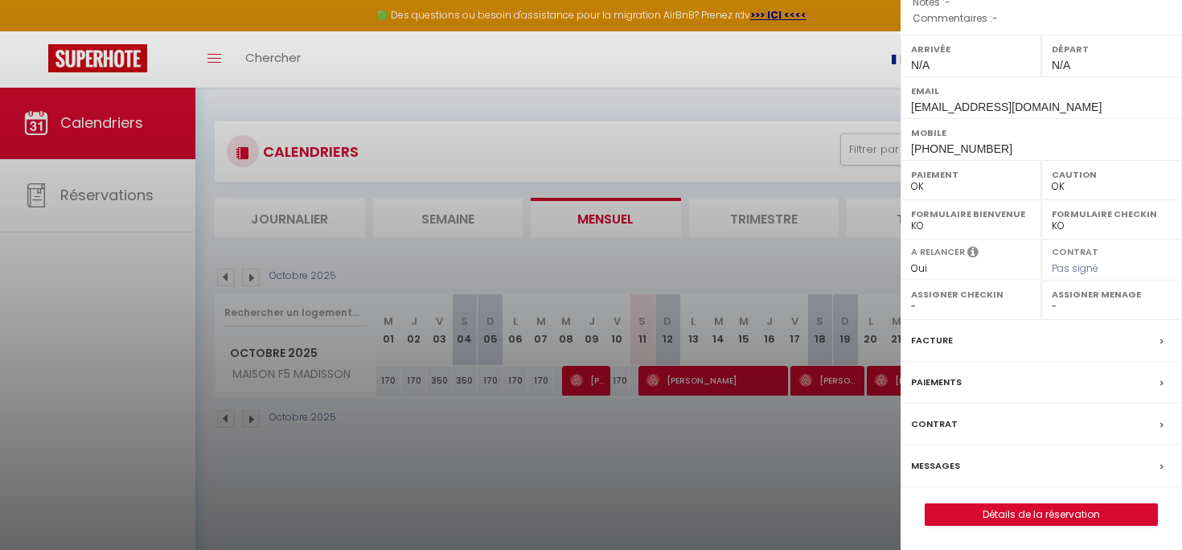
scroll to position [220, 0]
click at [941, 347] on label "Facture" at bounding box center [932, 340] width 42 height 17
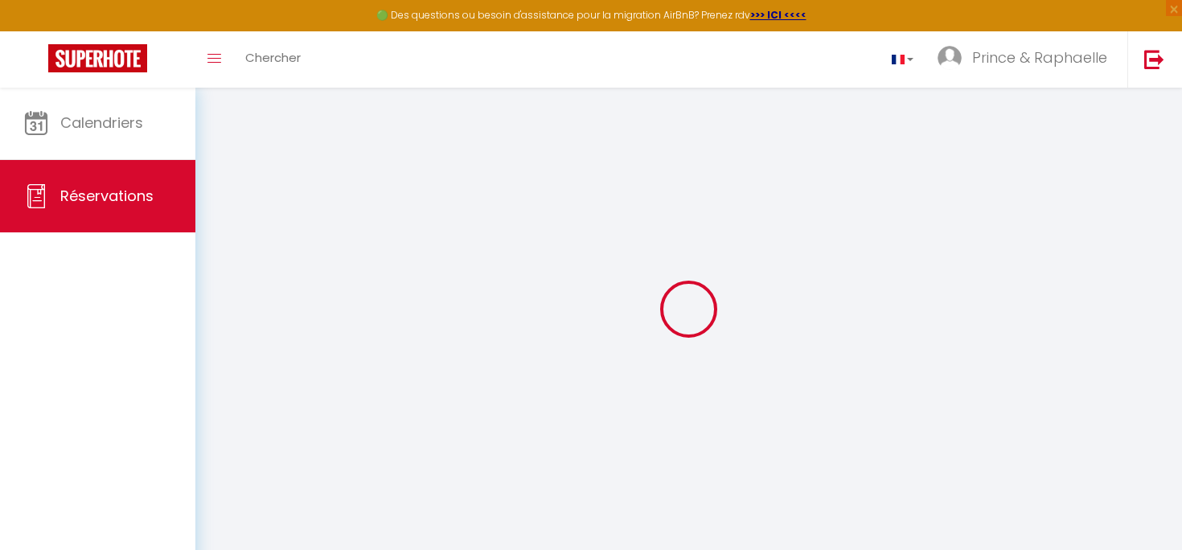
select select
checkbox input "false"
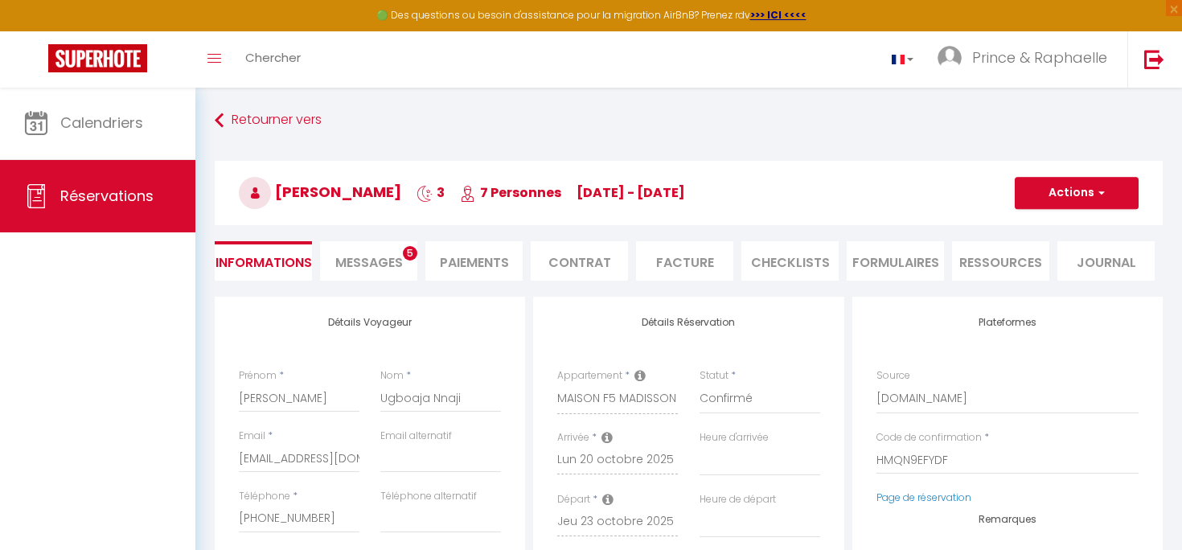
select select
checkbox input "false"
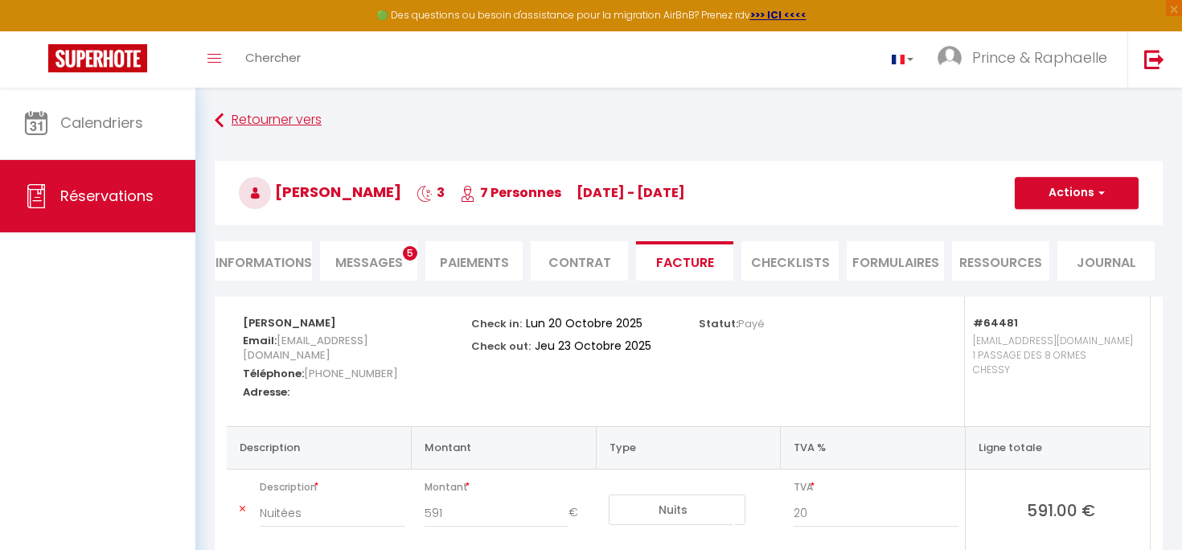
click at [279, 124] on link "Retourner vers" at bounding box center [689, 120] width 948 height 29
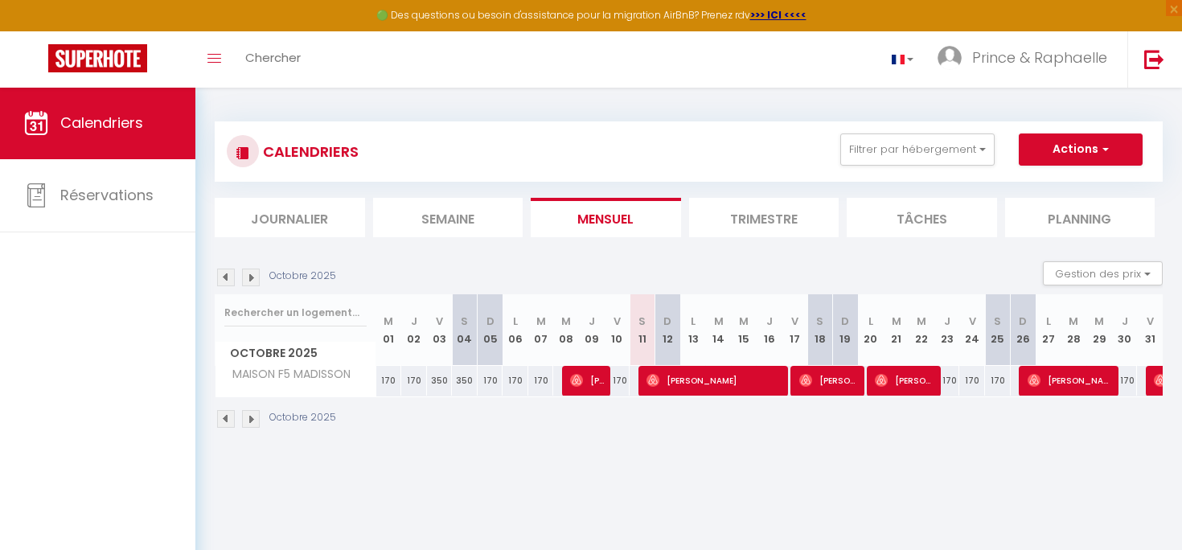
click at [839, 388] on span "[PERSON_NAME]" at bounding box center [829, 380] width 60 height 31
select select "OK"
select select "0"
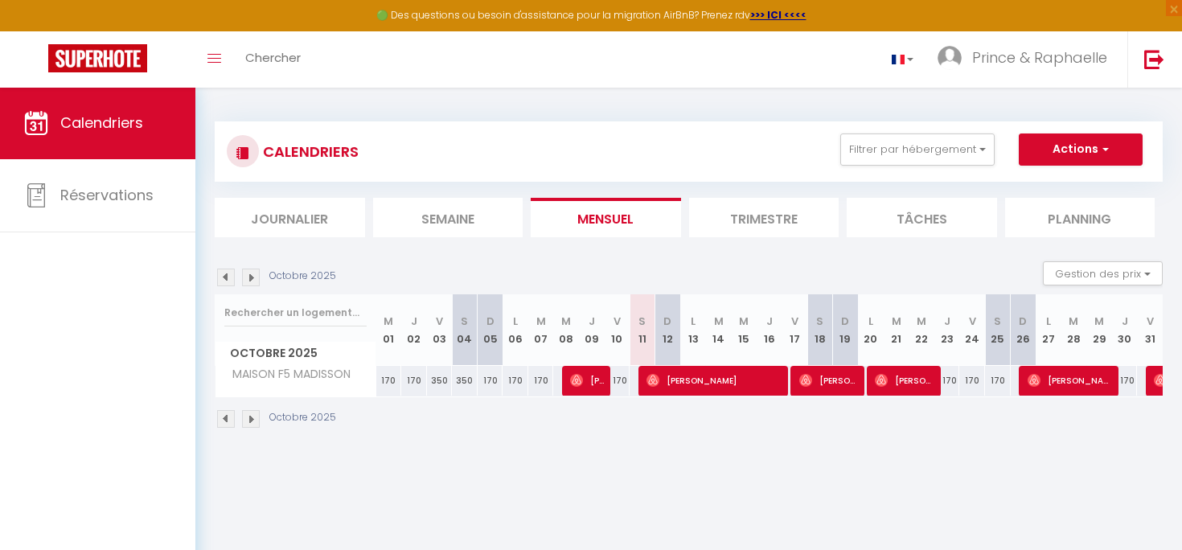
select select "1"
select select
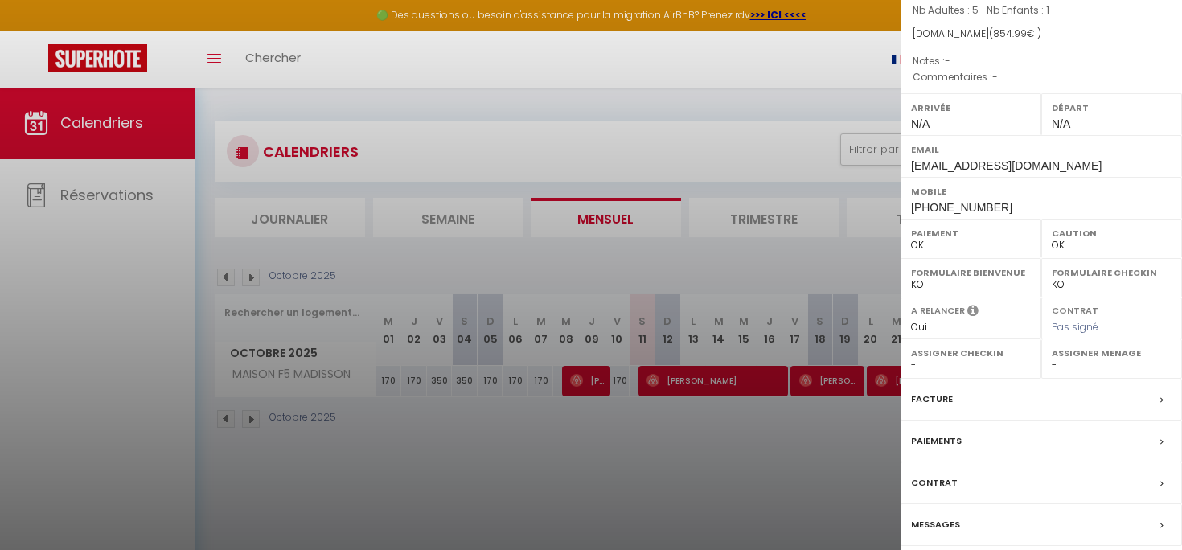
scroll to position [149, 0]
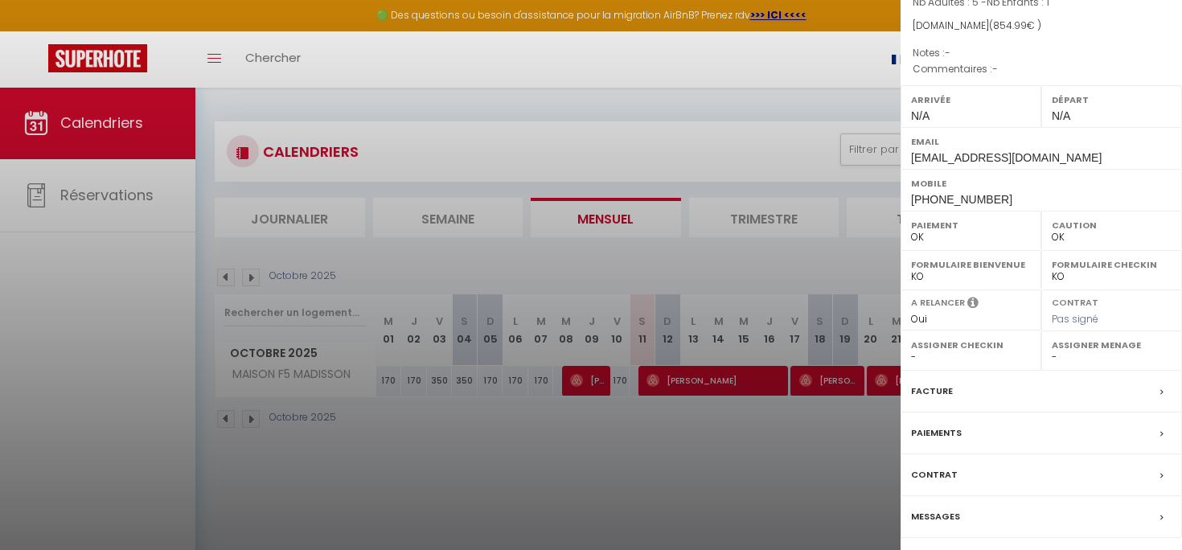
click at [976, 412] on div "Facture" at bounding box center [1041, 392] width 281 height 42
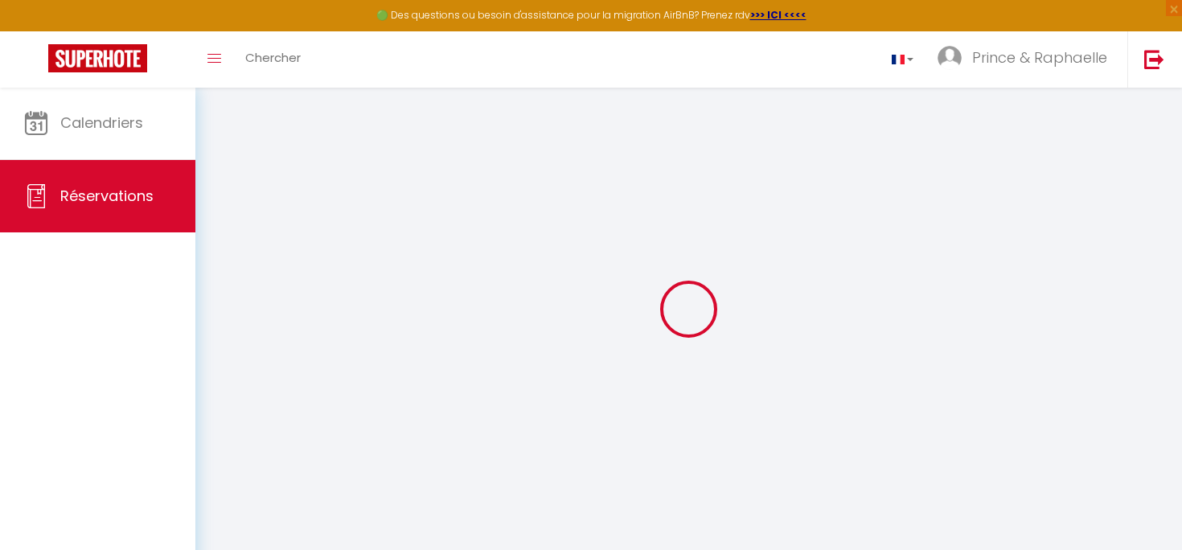
select select
checkbox input "false"
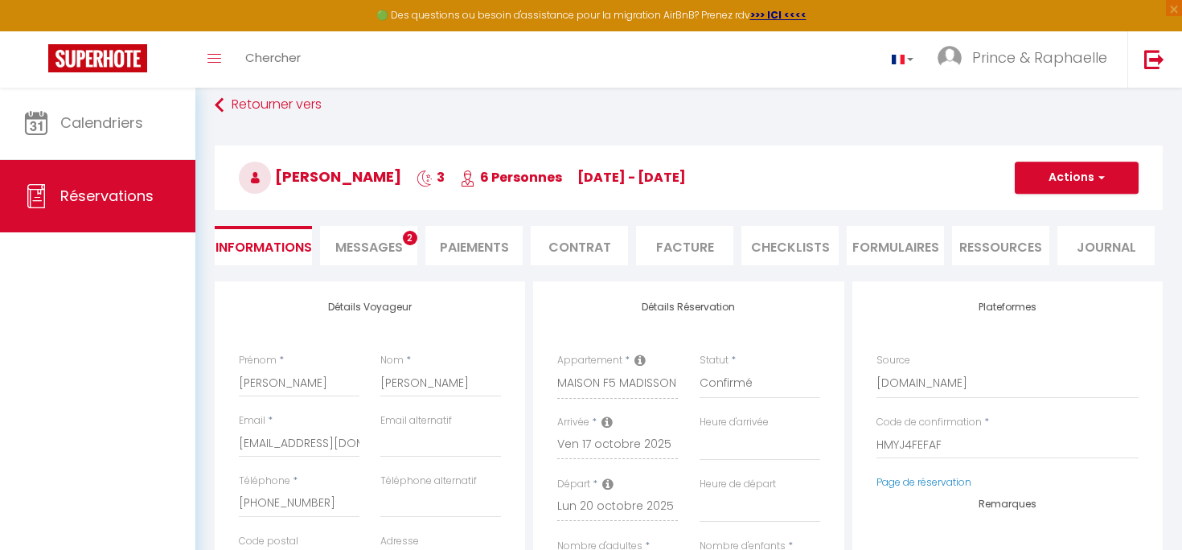
select select
checkbox input "false"
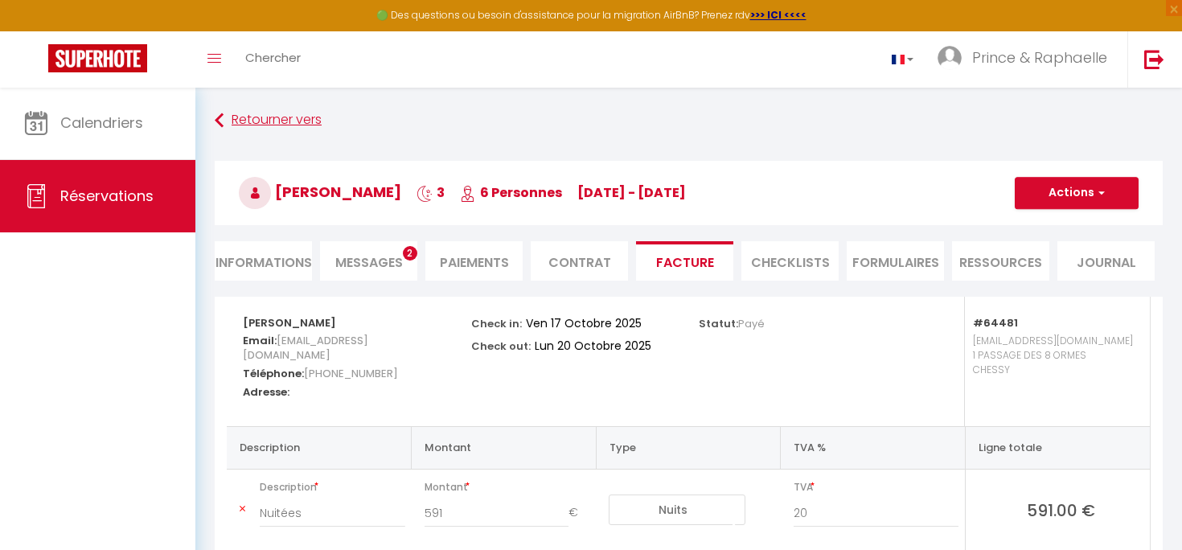
click at [266, 121] on link "Retourner vers" at bounding box center [689, 120] width 948 height 29
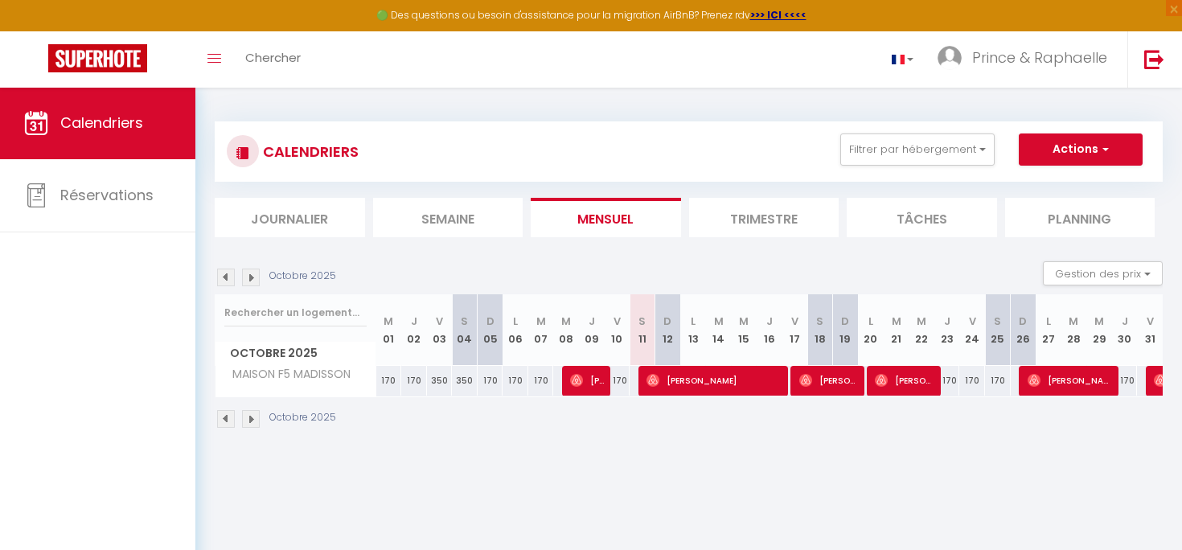
click at [909, 384] on span "[PERSON_NAME]" at bounding box center [905, 380] width 60 height 31
select select "OK"
select select "0"
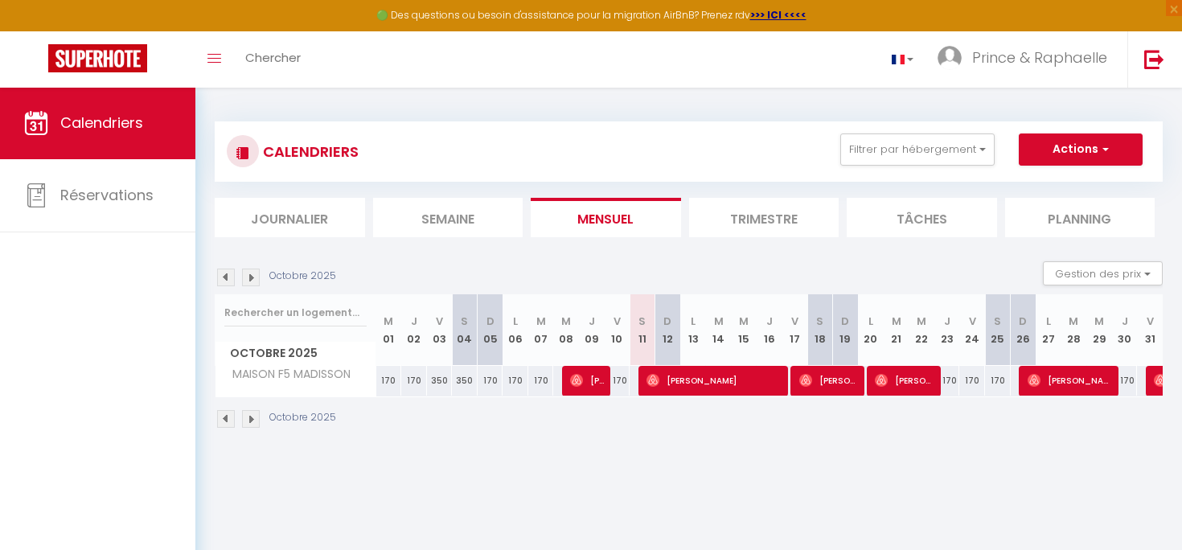
select select "1"
select select
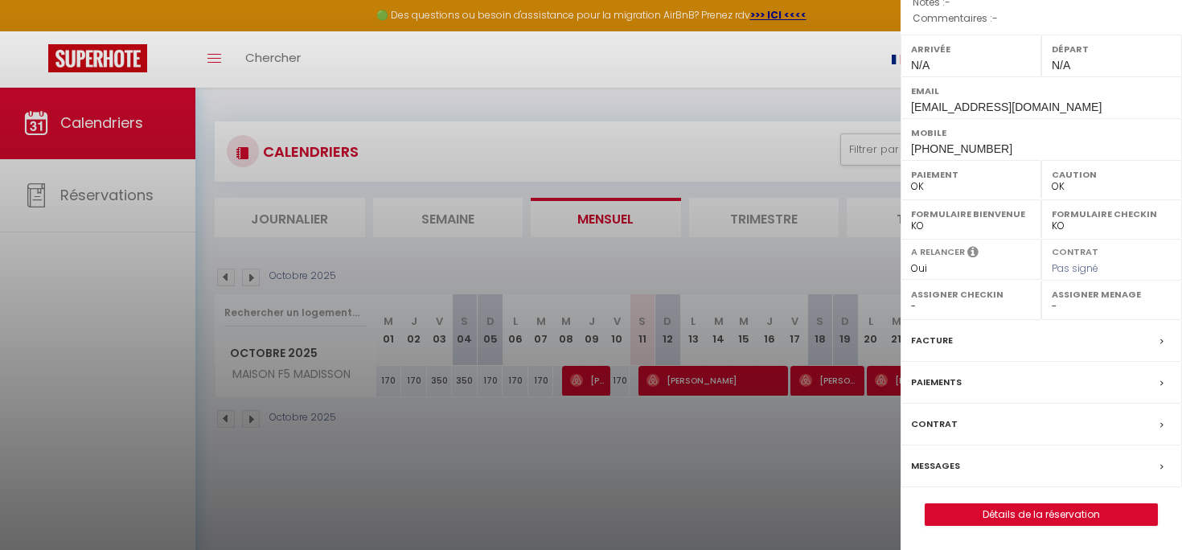
scroll to position [220, 0]
click at [965, 388] on div "Paiements" at bounding box center [1041, 383] width 281 height 42
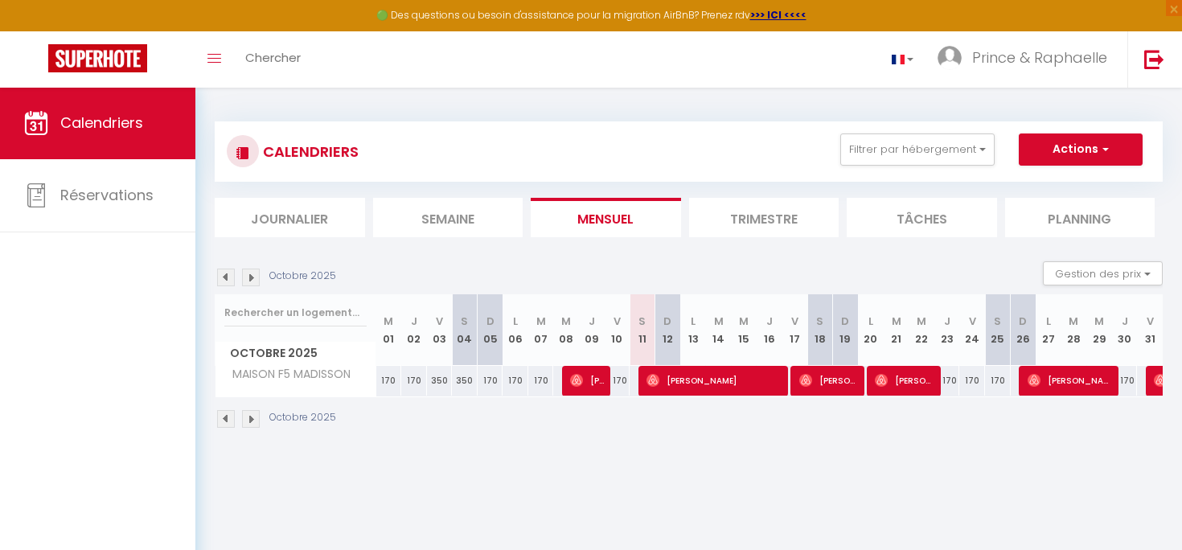
click at [918, 382] on span "[PERSON_NAME]" at bounding box center [905, 380] width 60 height 31
select select "OK"
select select "0"
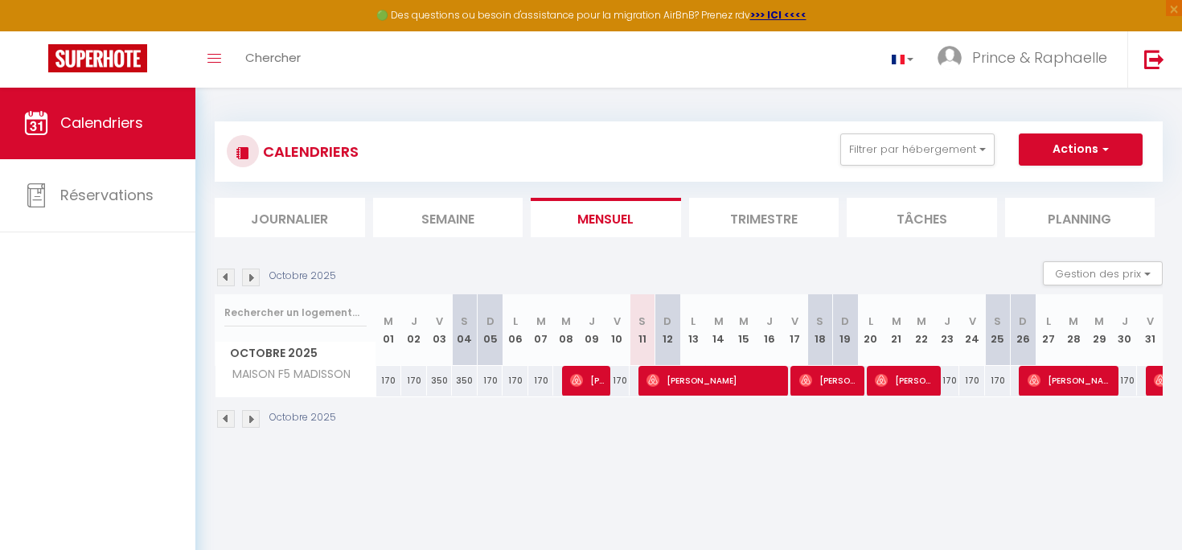
select select "1"
select select
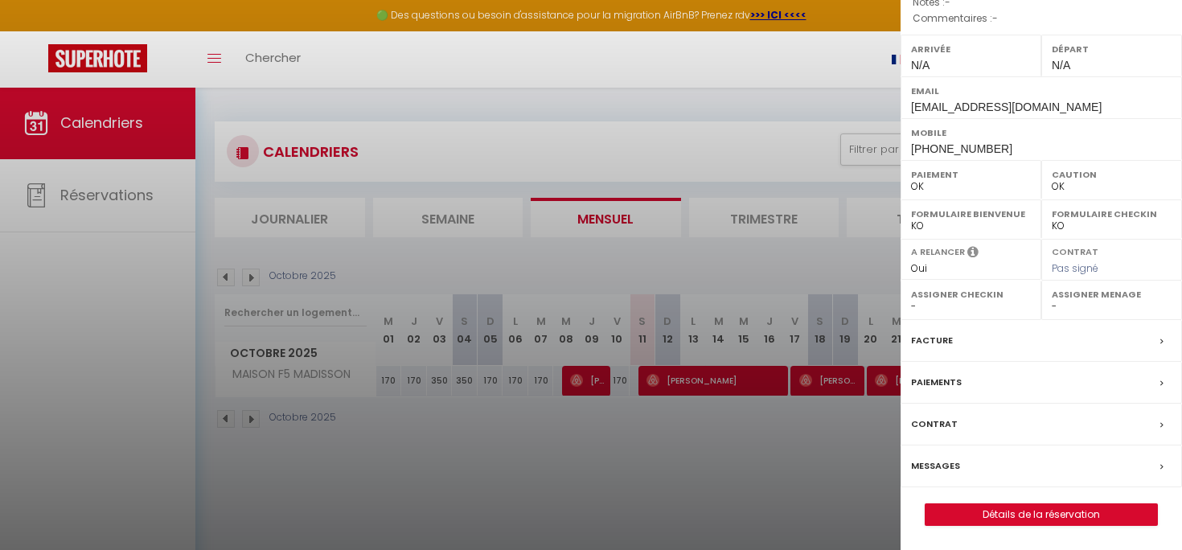
scroll to position [220, 0]
click at [1072, 350] on div "Facture" at bounding box center [1041, 341] width 281 height 42
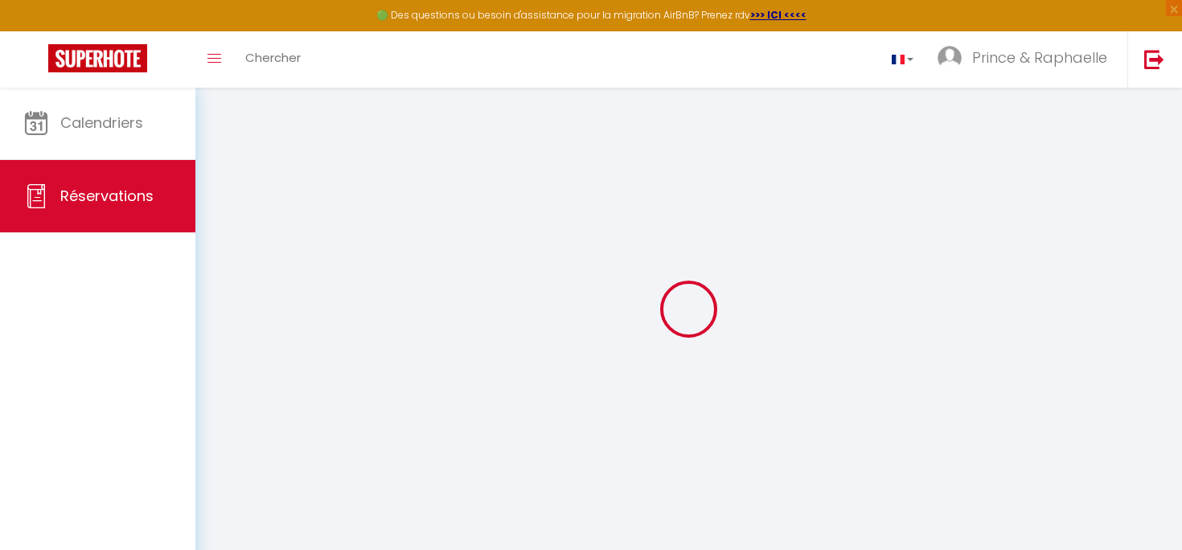
select select "cleaning"
select select "taxes"
select select
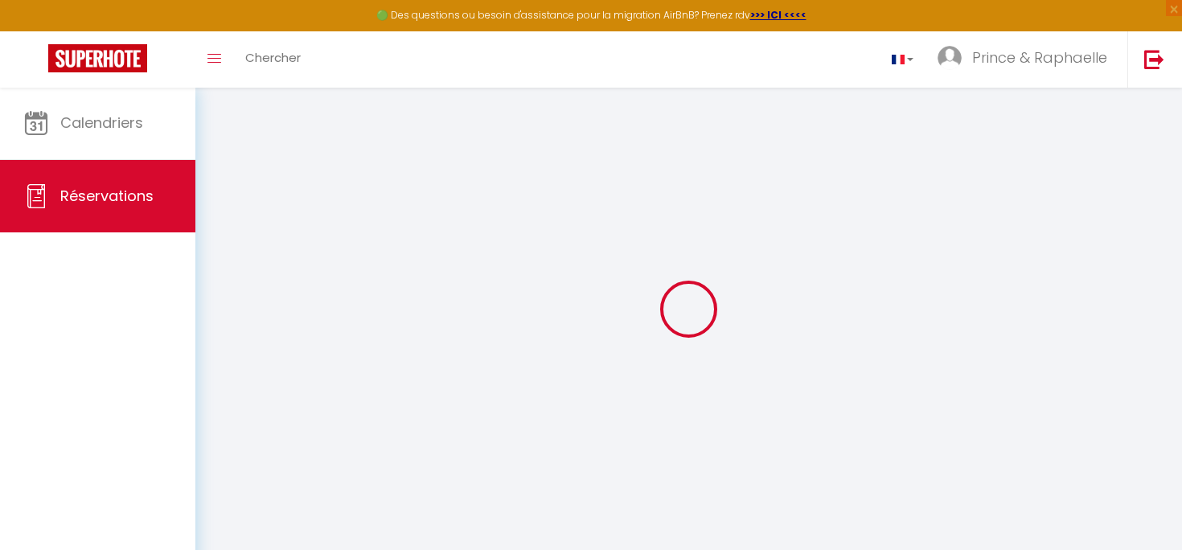
checkbox input "false"
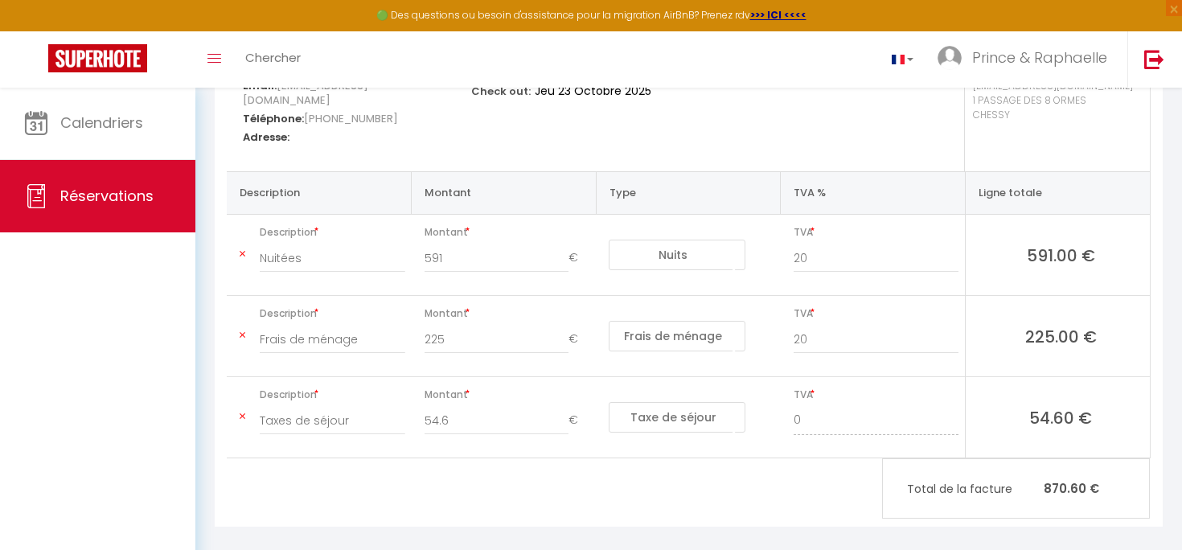
scroll to position [256, 0]
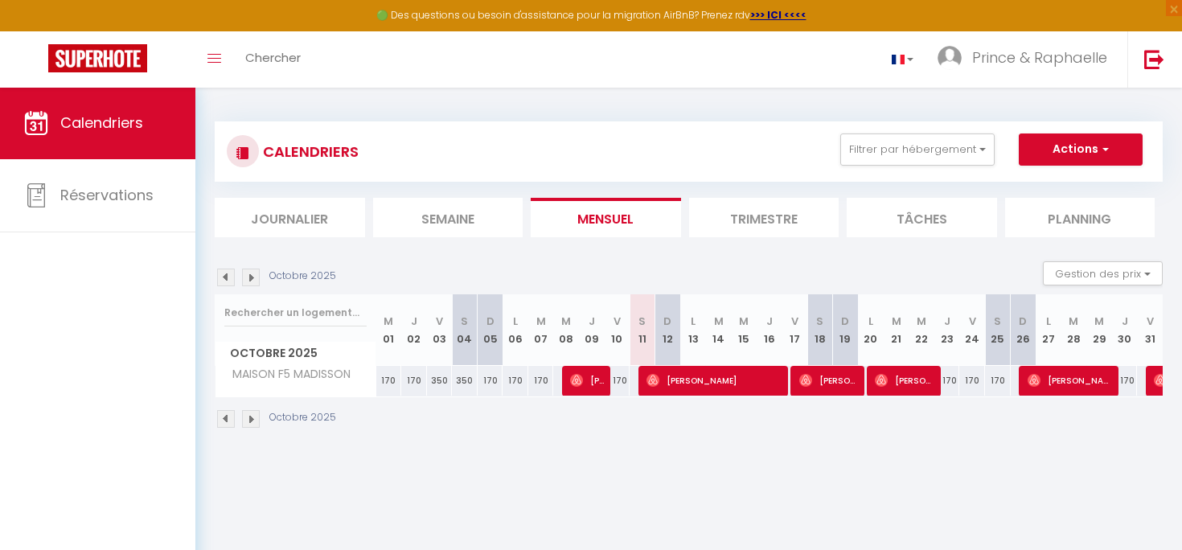
click at [1044, 388] on span "[PERSON_NAME]" at bounding box center [1071, 380] width 86 height 31
select select "OK"
select select "0"
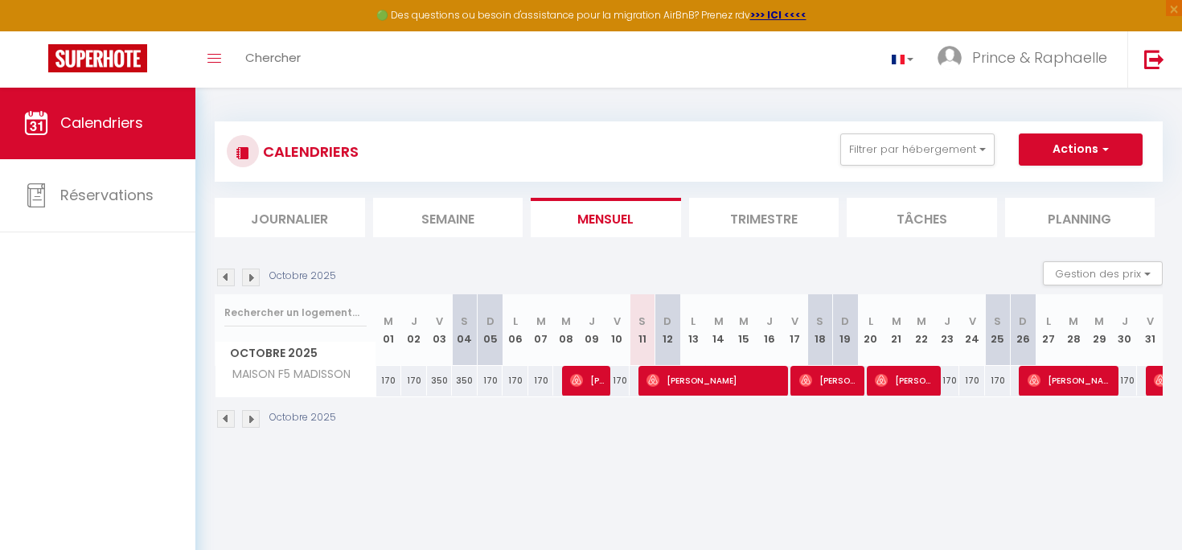
select select "1"
select select
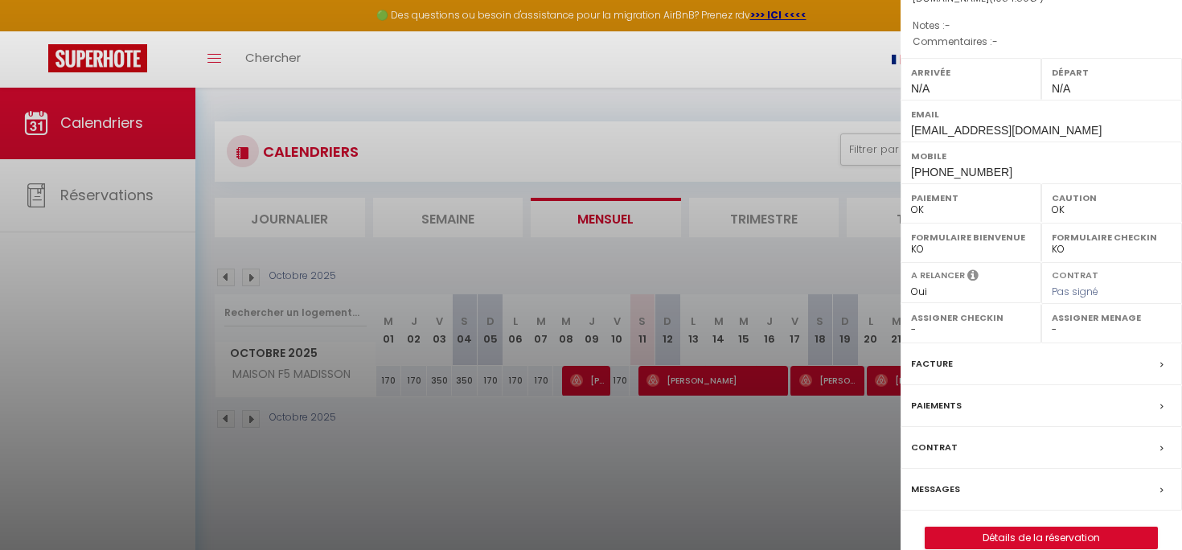
scroll to position [178, 0]
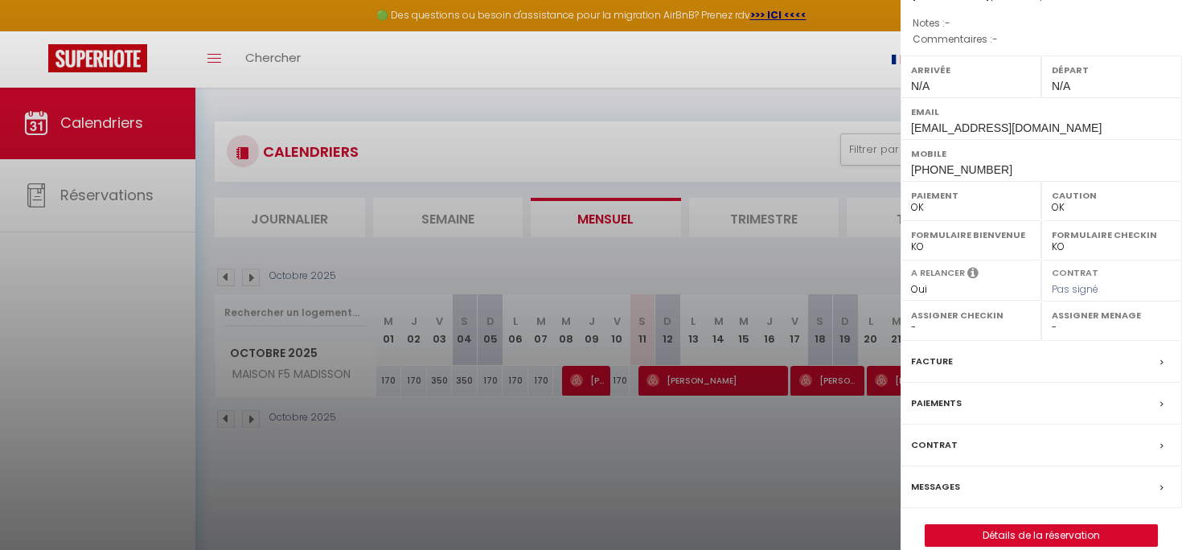
drag, startPoint x: 1019, startPoint y: 383, endPoint x: 983, endPoint y: 383, distance: 35.4
click at [1000, 383] on div "Facture" at bounding box center [1041, 362] width 281 height 42
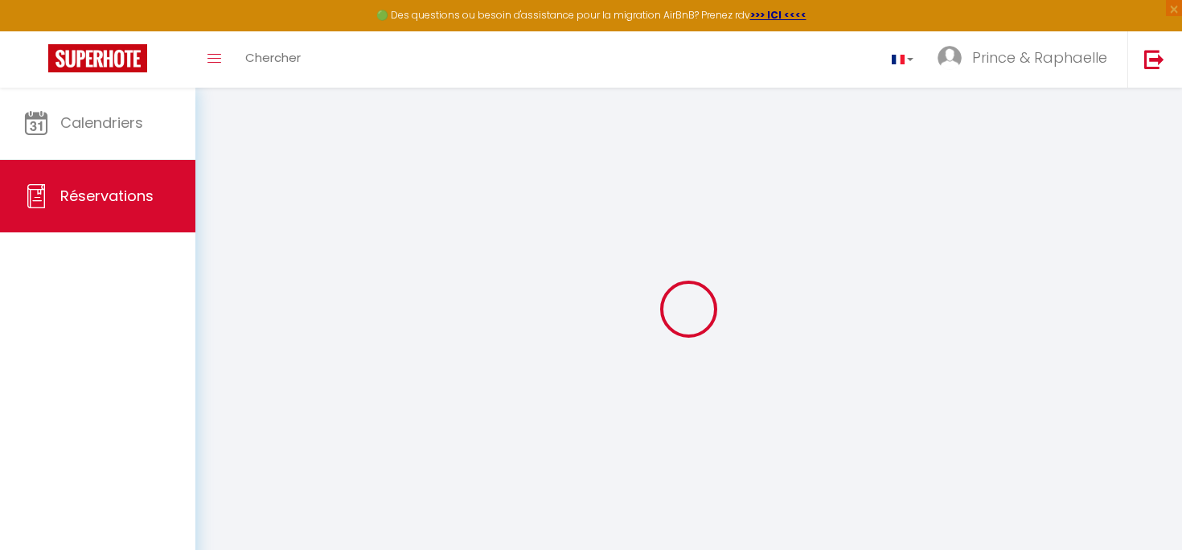
select select "cleaning"
select select "other"
select select "taxes"
select select
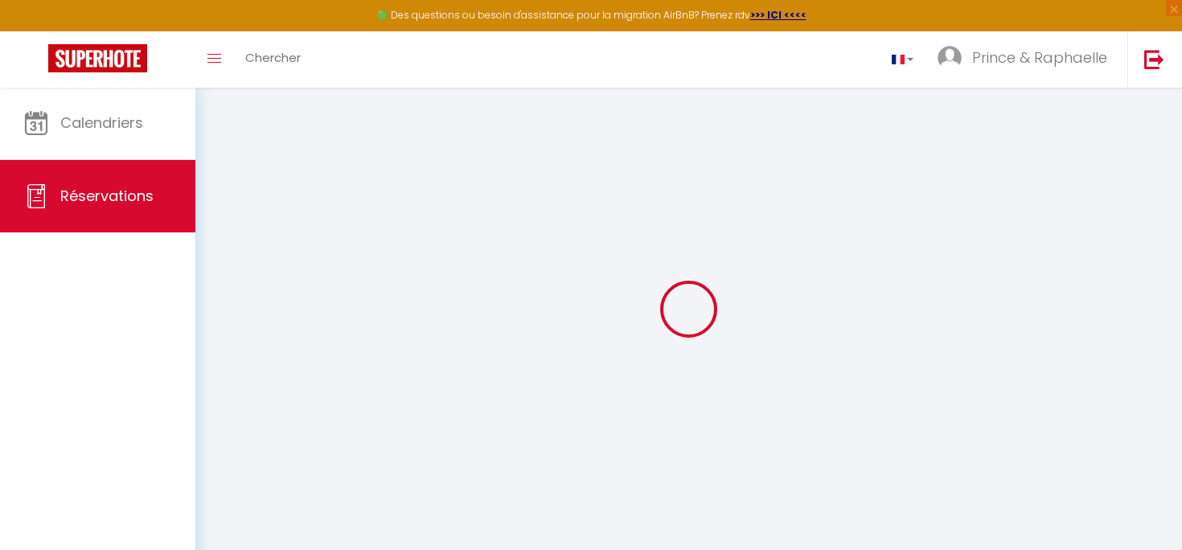
select select
checkbox input "false"
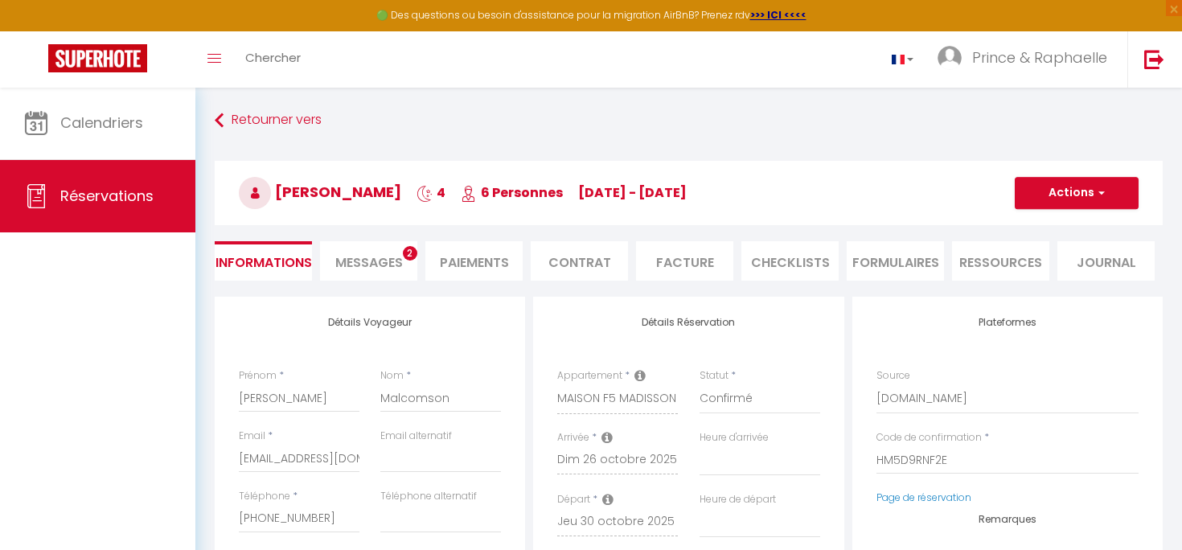
select select
checkbox input "false"
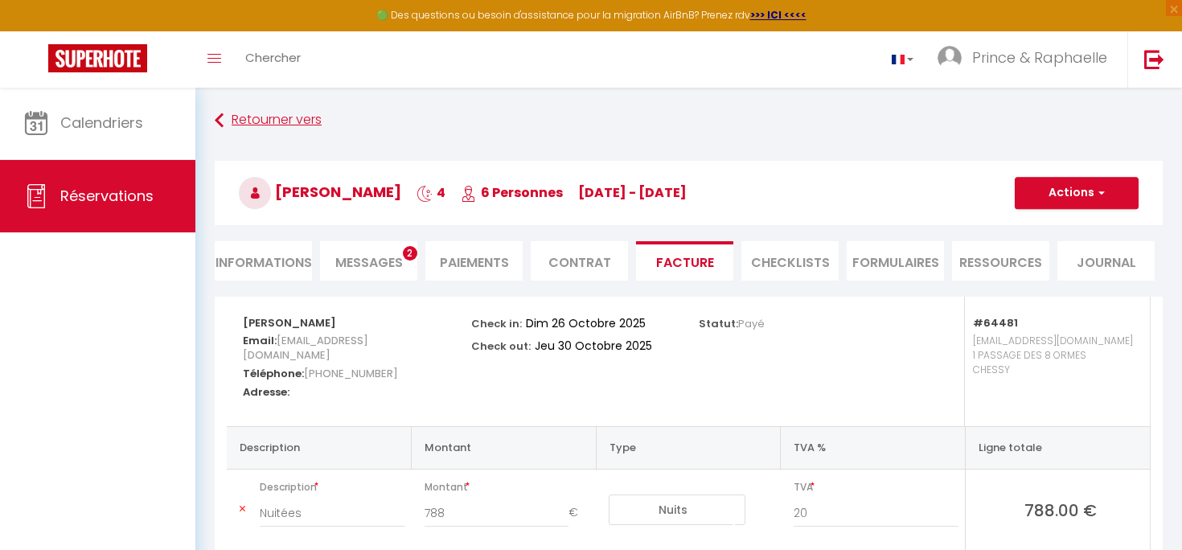
click at [252, 121] on link "Retourner vers" at bounding box center [689, 120] width 948 height 29
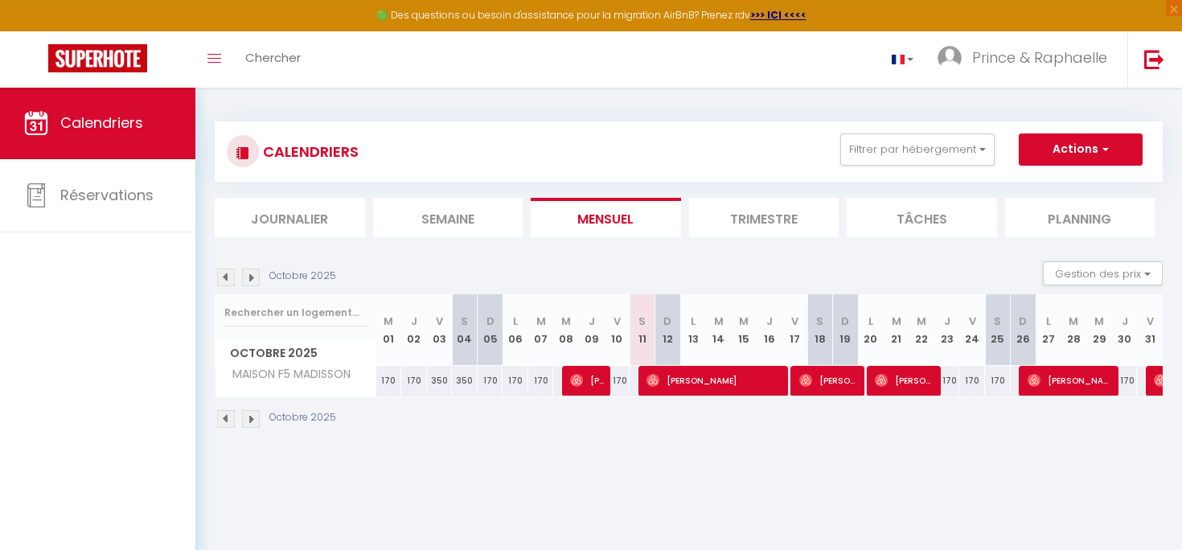
click at [1151, 384] on div at bounding box center [1159, 381] width 26 height 31
click at [251, 420] on img at bounding box center [251, 419] width 18 height 18
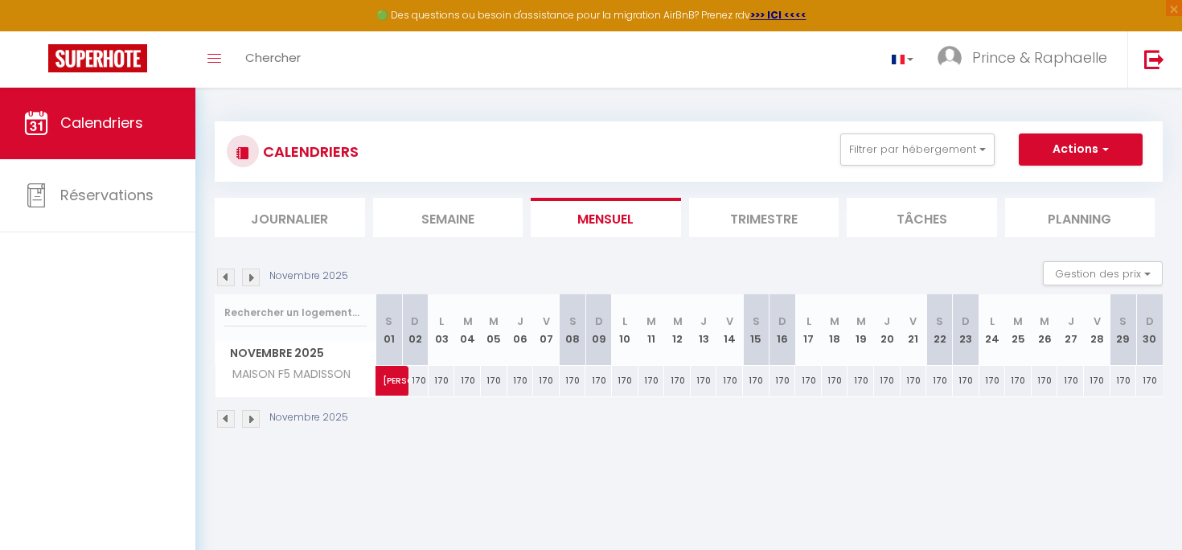
click at [395, 377] on span "[PERSON_NAME]" at bounding box center [401, 372] width 37 height 31
select select "OK"
select select "0"
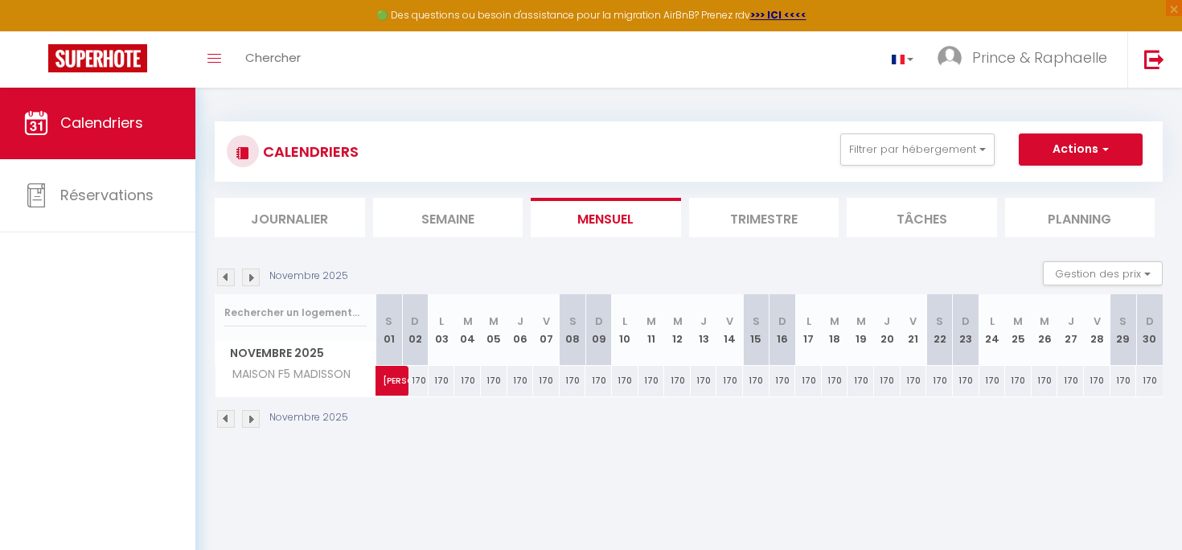
select select "1"
select select
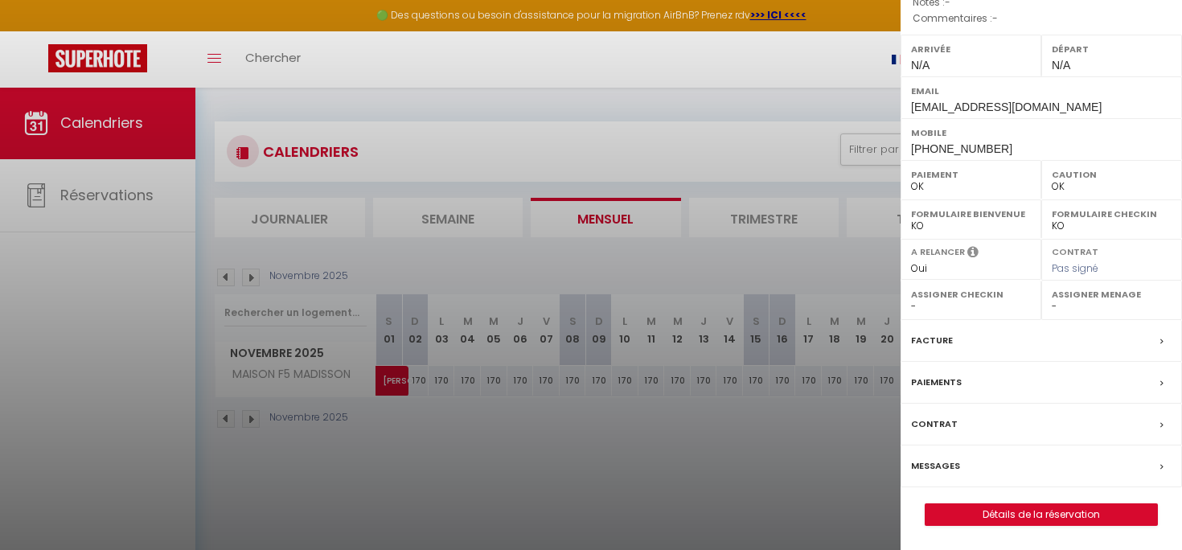
scroll to position [220, 0]
click at [950, 346] on label "Facture" at bounding box center [932, 340] width 42 height 17
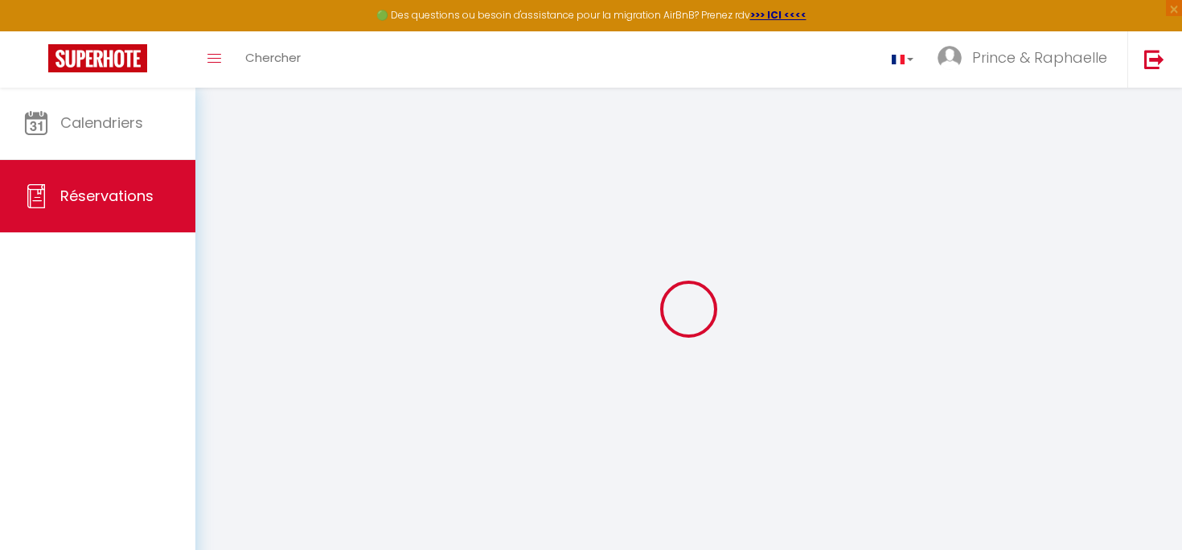
select select "cleaning"
select select "taxes"
select select
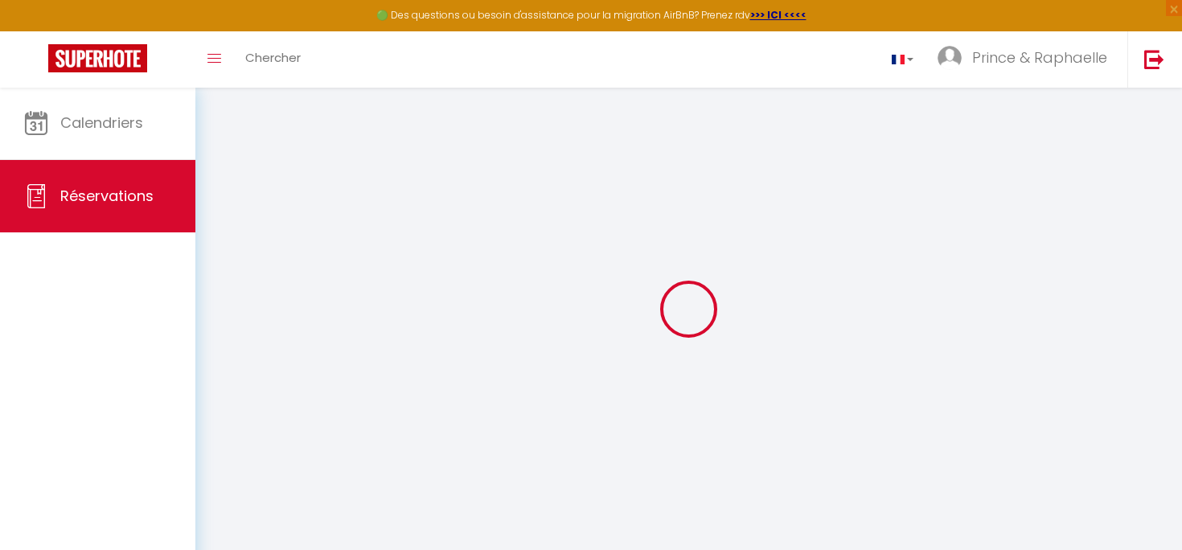
checkbox input "false"
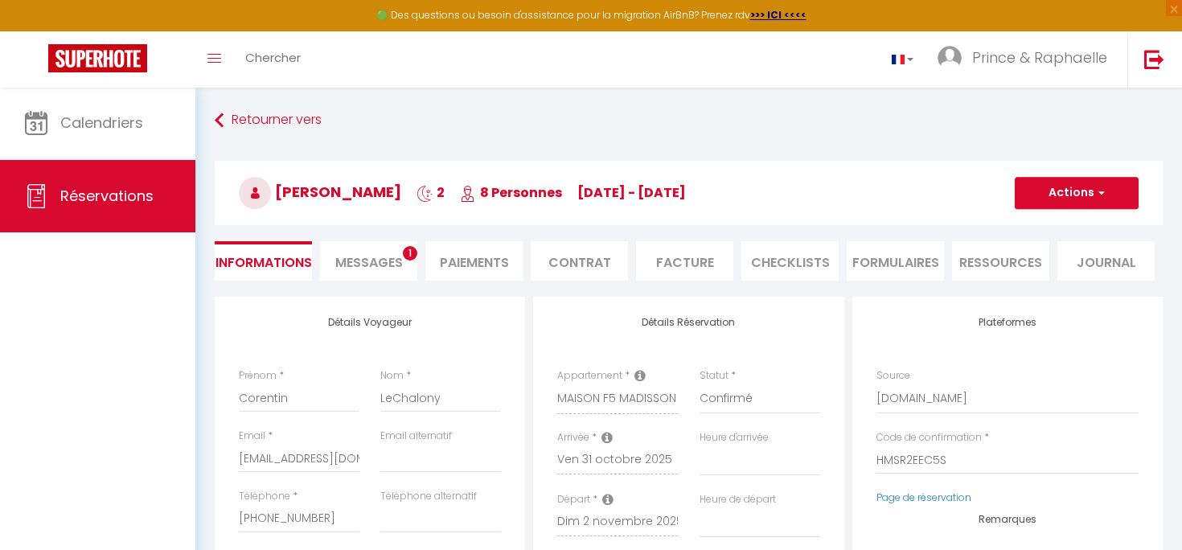
select select
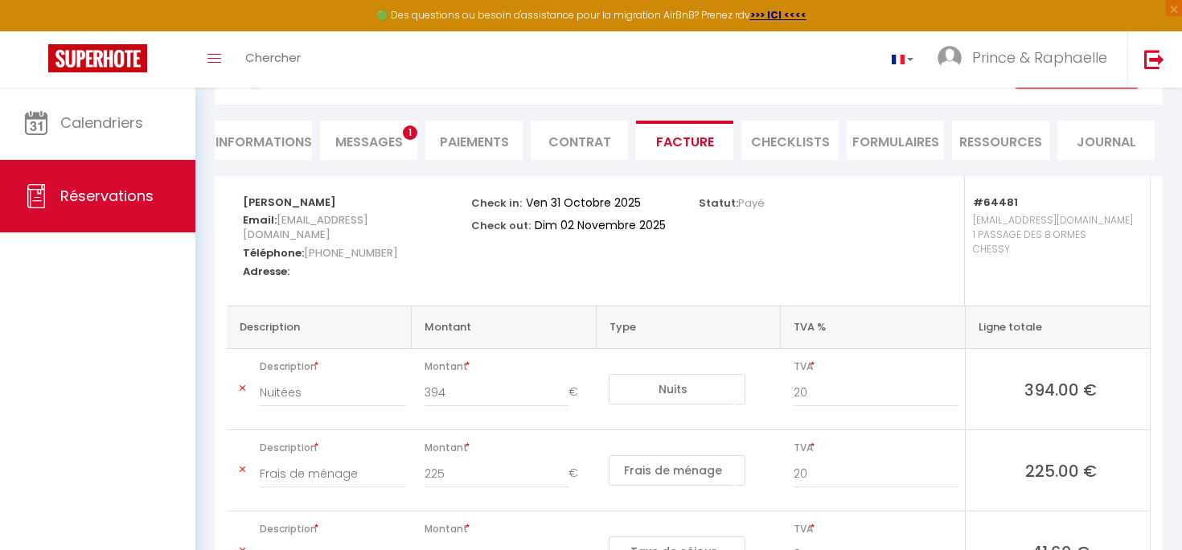
scroll to position [121, 0]
